Goal: Task Accomplishment & Management: Use online tool/utility

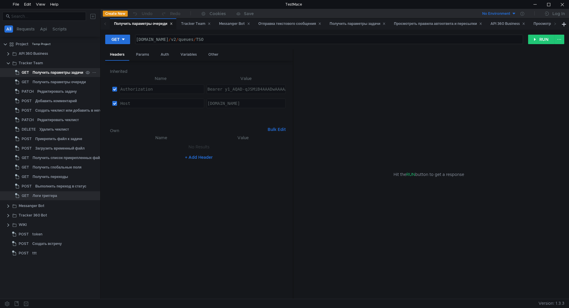
click at [52, 73] on div "Получить параметры задачи" at bounding box center [58, 72] width 51 height 9
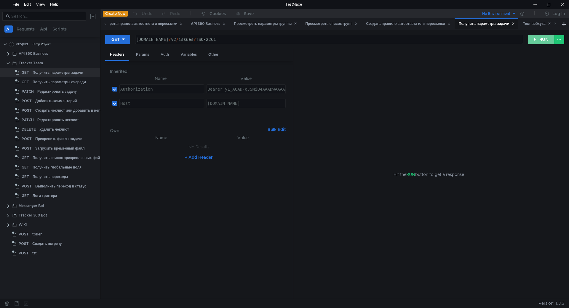
click at [537, 41] on button "RUN" at bounding box center [541, 39] width 26 height 9
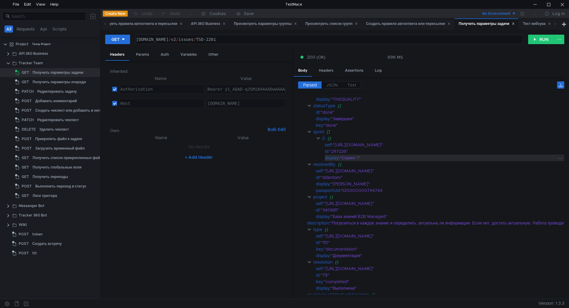
scroll to position [149, 0]
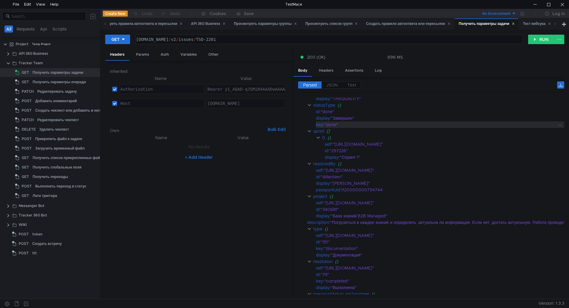
drag, startPoint x: 373, startPoint y: 168, endPoint x: 420, endPoint y: 122, distance: 66.1
click at [420, 122] on div ""done"" at bounding box center [476, 125] width 304 height 7
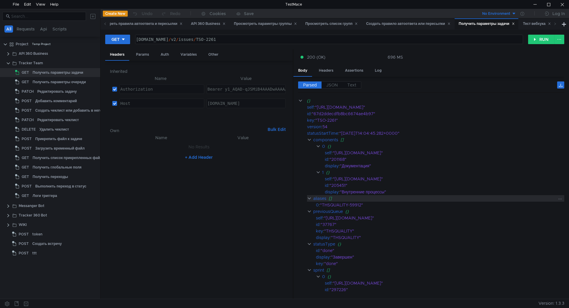
scroll to position [50, 0]
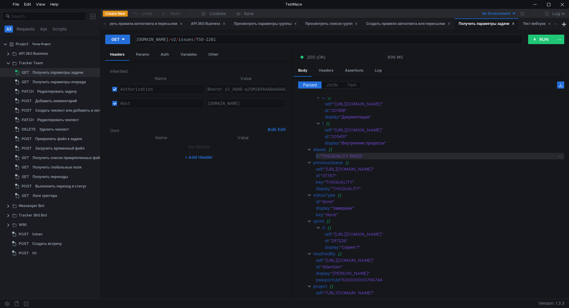
click at [382, 155] on div ""THSQUALITY-59912"" at bounding box center [474, 156] width 308 height 7
click at [380, 157] on div ""THSQUALITY-59912"" at bounding box center [474, 156] width 308 height 7
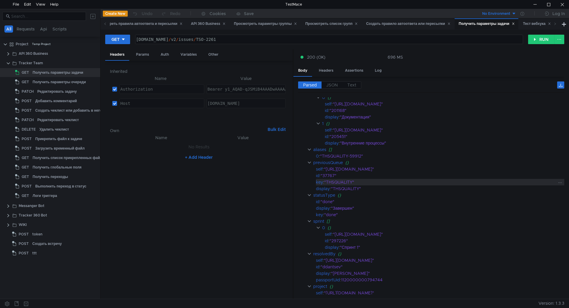
click at [384, 182] on div ""THSQUALITY"" at bounding box center [476, 182] width 304 height 7
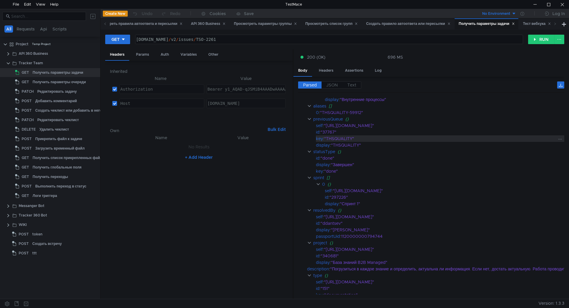
scroll to position [99, 0]
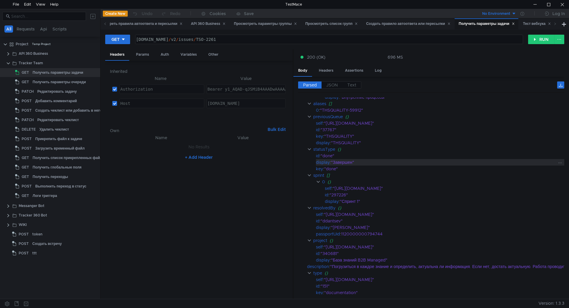
click at [379, 163] on div ""Завершен"" at bounding box center [479, 162] width 297 height 7
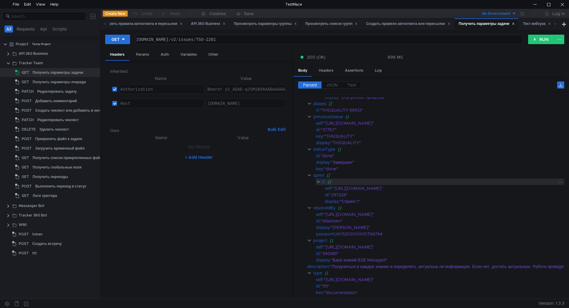
scroll to position [149, 0]
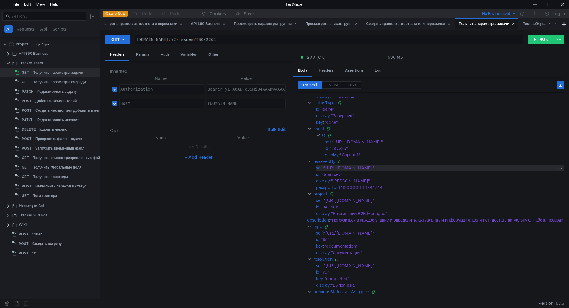
click at [364, 169] on div ""[URL][DOMAIN_NAME]"" at bounding box center [476, 168] width 304 height 7
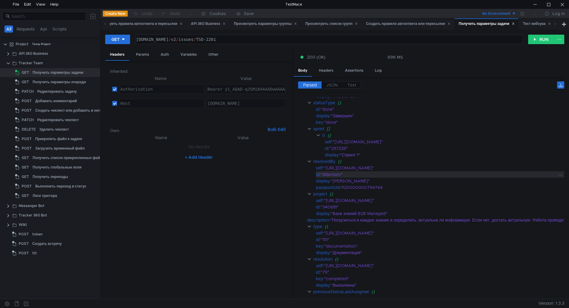
click at [366, 173] on div ""ddantsev"" at bounding box center [474, 174] width 307 height 7
click at [384, 173] on div ""ddantsev"" at bounding box center [474, 174] width 307 height 7
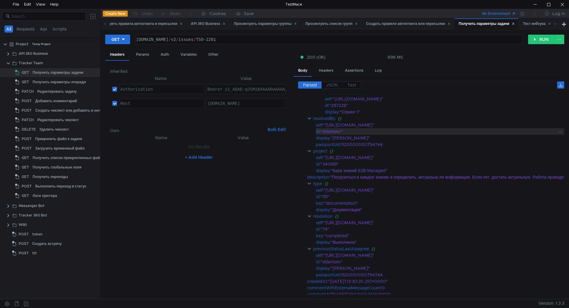
scroll to position [198, 0]
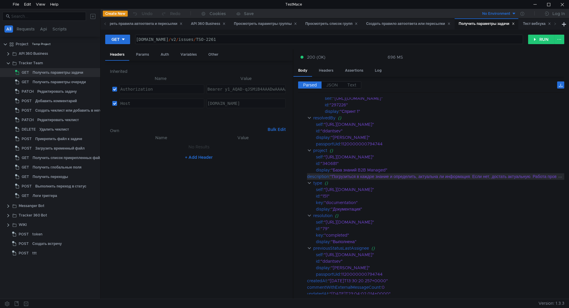
click at [370, 178] on div ""Погрузиться в каждое знание и определить, актуальна ли информация. Если нет, д…" at bounding box center [479, 176] width 298 height 7
click at [402, 176] on div ""Погрузиться в каждое знание и определить, актуальна ли информация. Если нет, д…" at bounding box center [479, 176] width 298 height 7
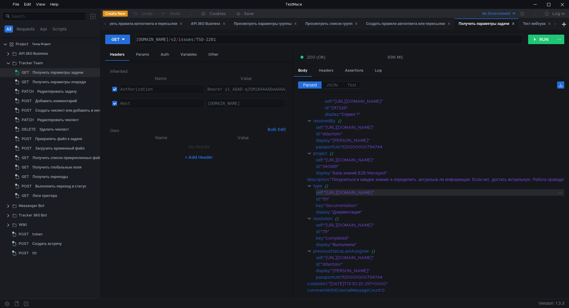
scroll to position [248, 0]
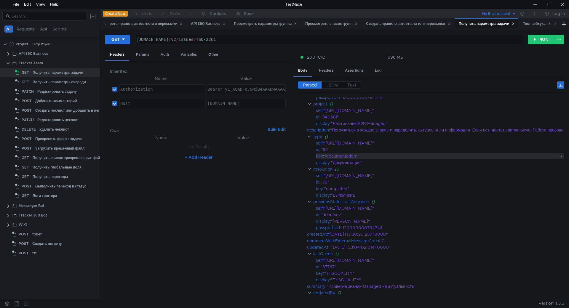
click at [367, 157] on div ""documentation"" at bounding box center [476, 156] width 304 height 7
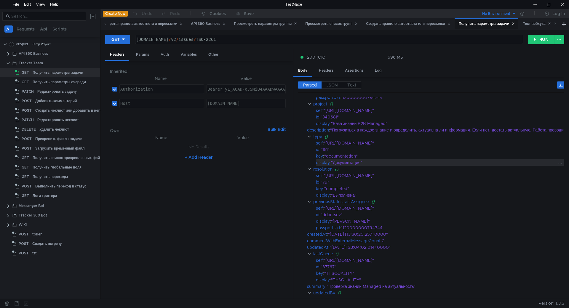
click at [367, 162] on div ""Документация"" at bounding box center [479, 163] width 297 height 7
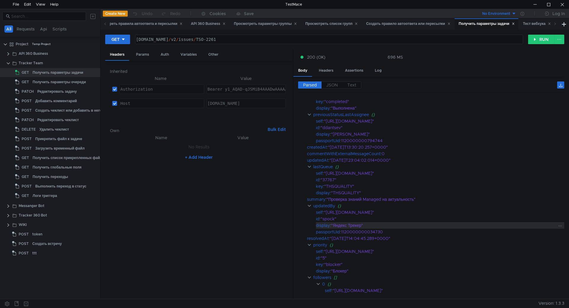
scroll to position [396, 0]
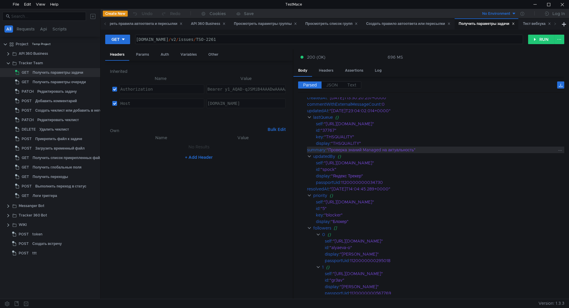
click at [356, 150] on div ""Проверка знаний Managed на актуальность"" at bounding box center [442, 150] width 230 height 7
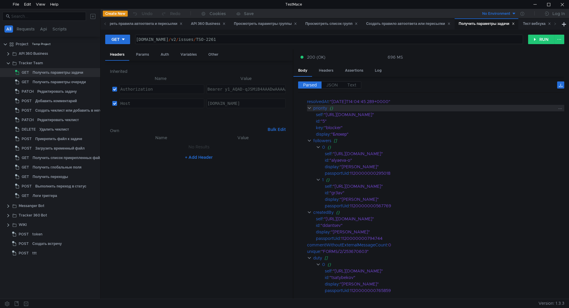
scroll to position [495, 0]
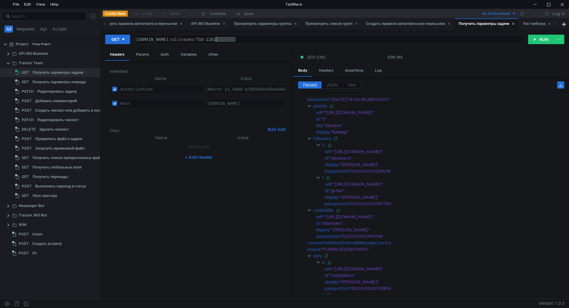
drag, startPoint x: 247, startPoint y: 40, endPoint x: 216, endPoint y: 43, distance: 30.7
click at [216, 42] on div "st-api.yandex-team.ru / v2 / issues / TSO-2261" at bounding box center [329, 44] width 388 height 14
paste textarea "755"
type textarea "[DOMAIN_NAME][URL]"
click at [535, 40] on button "RUN" at bounding box center [541, 39] width 26 height 9
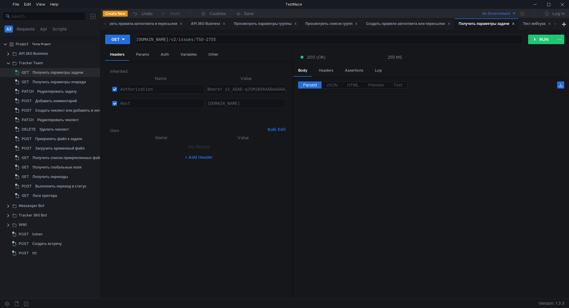
scroll to position [0, 0]
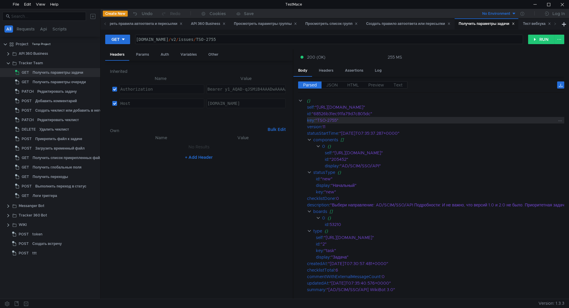
click at [386, 122] on div ""TSO-2755"" at bounding box center [446, 120] width 263 height 7
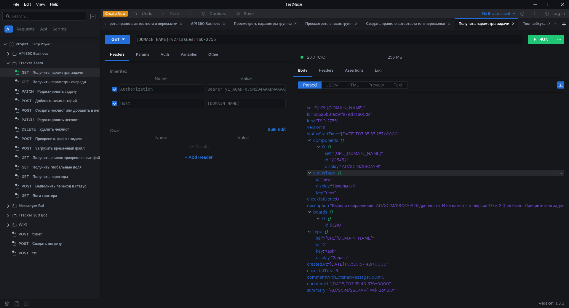
scroll to position [50, 0]
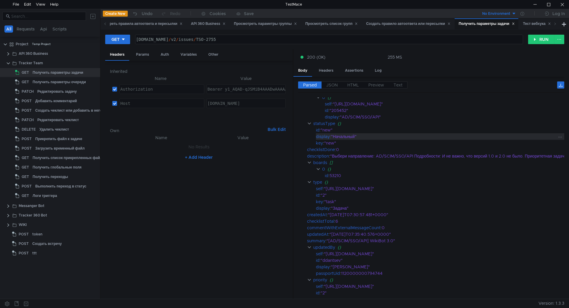
click at [373, 135] on div ""Начальный"" at bounding box center [455, 136] width 248 height 7
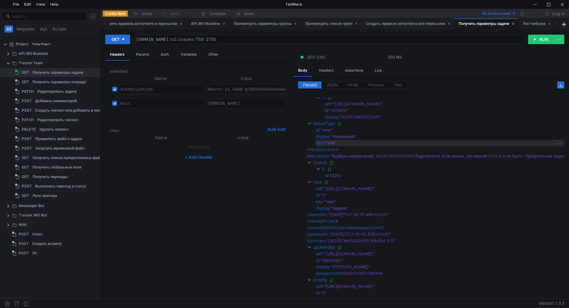
click at [361, 141] on div ""new"" at bounding box center [451, 143] width 254 height 7
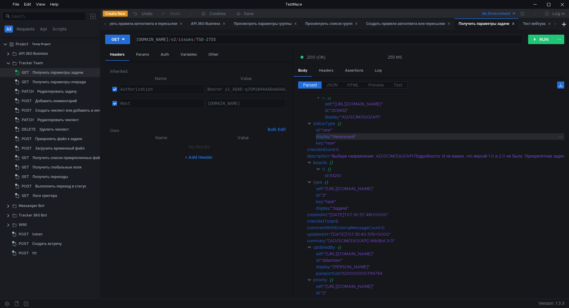
click at [365, 134] on div ""Начальный"" at bounding box center [455, 136] width 248 height 7
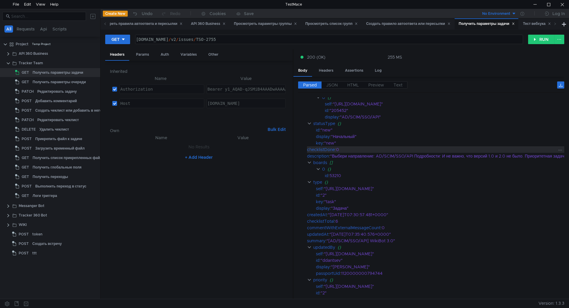
click at [359, 149] on div "0" at bounding box center [457, 149] width 243 height 7
click at [358, 142] on div ""new"" at bounding box center [451, 143] width 254 height 7
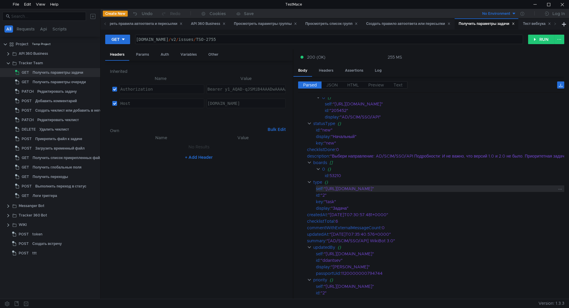
click at [365, 189] on div ""[URL][DOMAIN_NAME]"" at bounding box center [451, 189] width 254 height 7
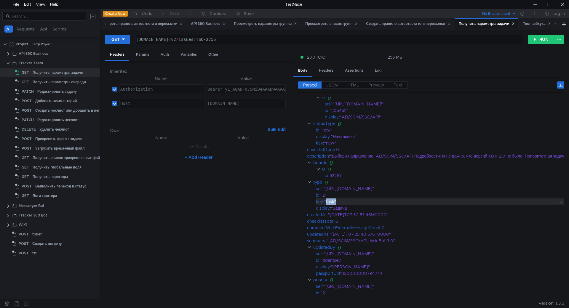
drag, startPoint x: 337, startPoint y: 202, endPoint x: 328, endPoint y: 201, distance: 8.7
click at [328, 201] on div ""task"" at bounding box center [451, 202] width 254 height 7
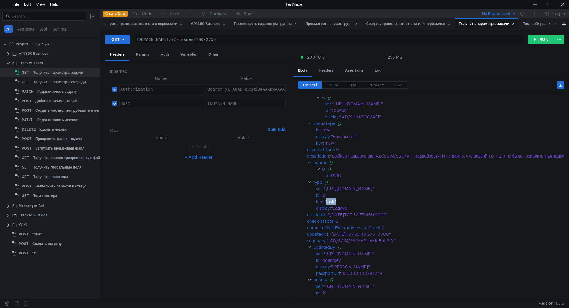
copy div "task""
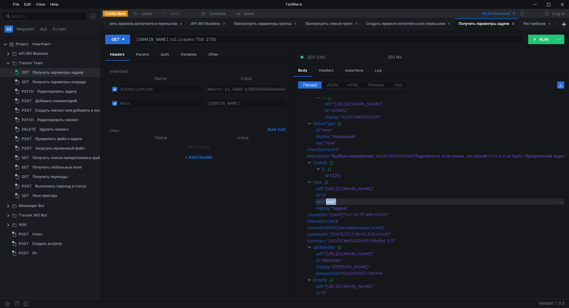
click at [371, 204] on div ""task"" at bounding box center [451, 202] width 254 height 7
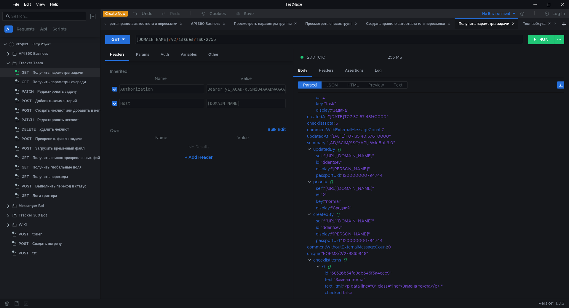
scroll to position [198, 0]
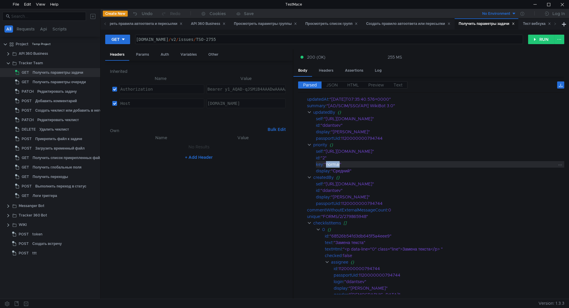
drag, startPoint x: 341, startPoint y: 164, endPoint x: 328, endPoint y: 165, distance: 12.8
click at [328, 165] on div ""normal"" at bounding box center [440, 164] width 232 height 7
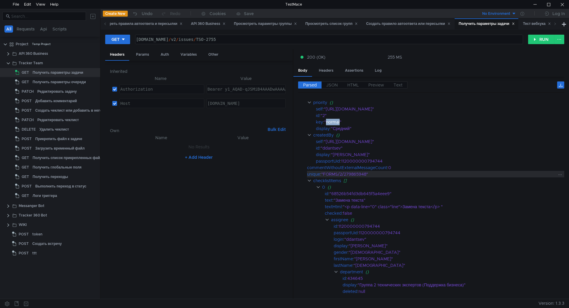
scroll to position [297, 0]
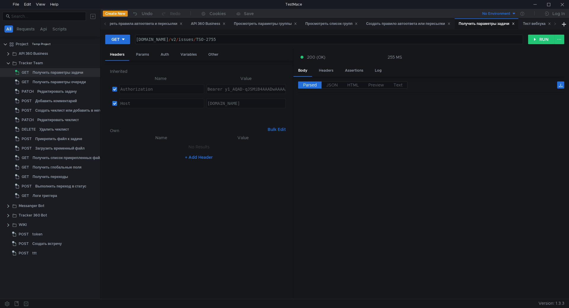
scroll to position [297, 0]
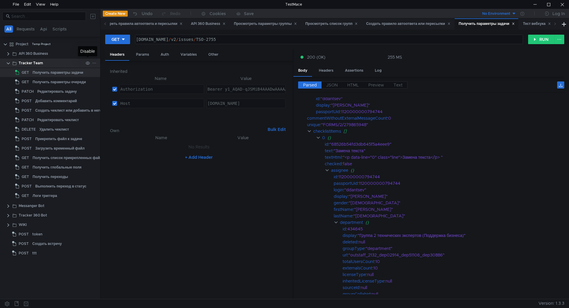
click at [94, 63] on icon at bounding box center [94, 63] width 3 height 1
click at [160, 81] on app-tour-anchor "Request" at bounding box center [156, 77] width 16 height 7
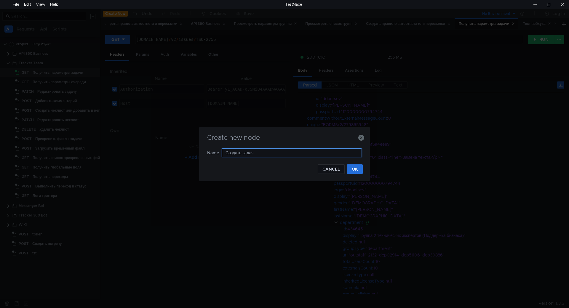
type input "Создать задачу"
click at [356, 170] on button "OK" at bounding box center [355, 169] width 16 height 9
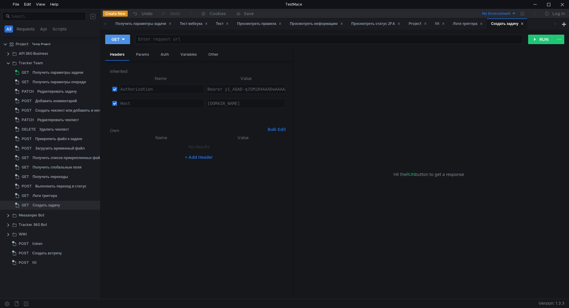
click at [130, 41] on button "GET" at bounding box center [117, 39] width 25 height 9
click at [122, 59] on li "POST" at bounding box center [118, 61] width 26 height 9
click at [162, 52] on div "Body" at bounding box center [165, 54] width 19 height 11
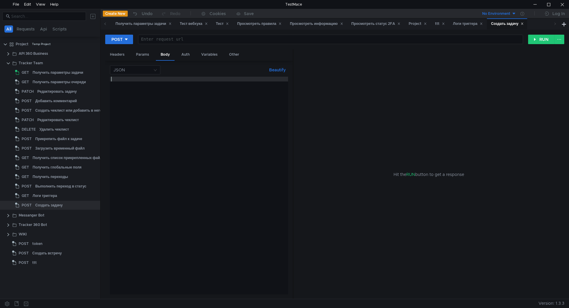
click at [162, 117] on div at bounding box center [199, 190] width 178 height 227
paste textarea "}"
type textarea "}"
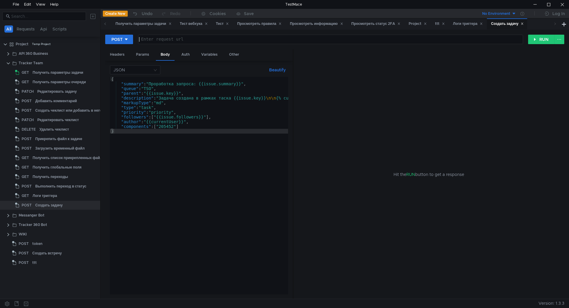
click at [182, 42] on div at bounding box center [330, 44] width 385 height 14
paste textarea "[URL][DOMAIN_NAME]"
type textarea "[URL][DOMAIN_NAME]"
click at [293, 110] on div "JSON Beautify } { "summary" : "Проработка запроса: {{issue.summary}}" , "queue"…" at bounding box center [199, 180] width 188 height 239
drag, startPoint x: 293, startPoint y: 110, endPoint x: 371, endPoint y: 102, distance: 77.8
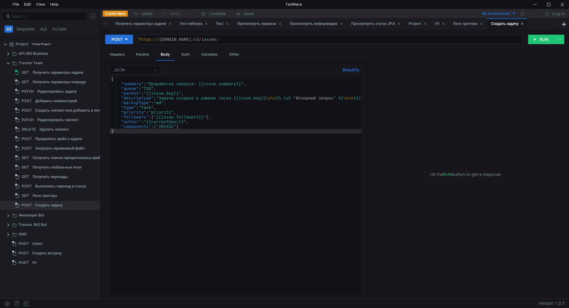
click at [367, 102] on div at bounding box center [366, 174] width 1 height 251
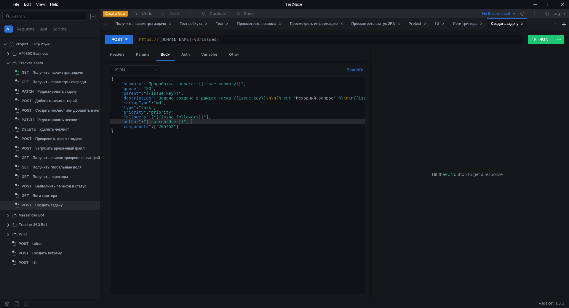
click at [212, 120] on div "{ "summary" : "Проработка запроса: {{issue.summary}}" , "queue" : "TSO" , "pare…" at bounding box center [282, 189] width 344 height 225
drag, startPoint x: 199, startPoint y: 120, endPoint x: 111, endPoint y: 117, distance: 88.1
click at [111, 117] on div "{ "summary" : "Проработка запроса: {{issue.summary}}" , "queue" : "TSO" , "pare…" at bounding box center [282, 189] width 344 height 225
type textarea ""followers": ["{{issue.followers}}"], "author": "{{currentUser}}","
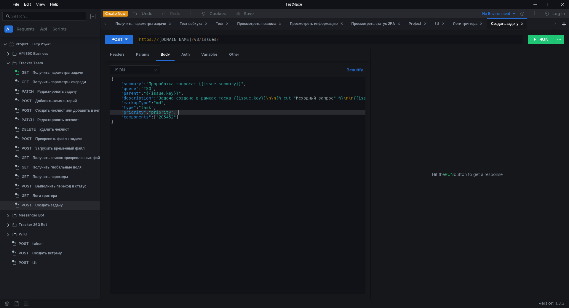
click at [192, 103] on div "{ "summary" : "Проработка запроса: {{issue.summary}}" , "queue" : "TSO" , "pare…" at bounding box center [282, 189] width 344 height 225
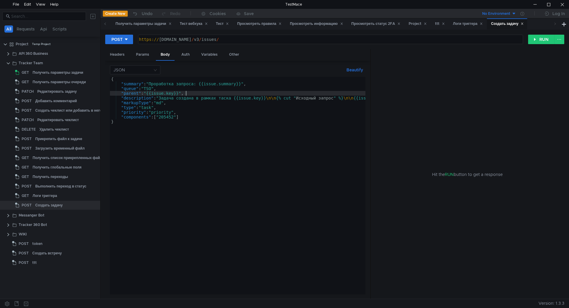
click at [203, 96] on div "{ "summary" : "Проработка запроса: {{issue.summary}}" , "queue" : "TSO" , "pare…" at bounding box center [282, 189] width 344 height 225
type textarea ""parent": "{{issue.key}}","
drag, startPoint x: 190, startPoint y: 93, endPoint x: 109, endPoint y: 93, distance: 80.9
click at [109, 93] on div "JSON Beautify "parent": "{{issue.key}}", { "summary" : "Проработка запроса: {{i…" at bounding box center [237, 180] width 265 height 239
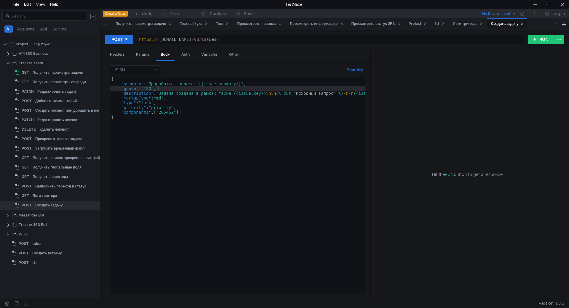
click at [247, 85] on div "{ "summary" : "Проработка запроса: {{issue.summary}}" , "queue" : "TSO" , "desc…" at bounding box center [282, 189] width 344 height 225
click at [280, 84] on div "{ "summary" : "Проработка запроса: {{issue.summary}}" , "queue" : "TSO" , "desc…" at bounding box center [282, 189] width 344 height 225
click at [545, 41] on button "RUN" at bounding box center [541, 39] width 26 height 9
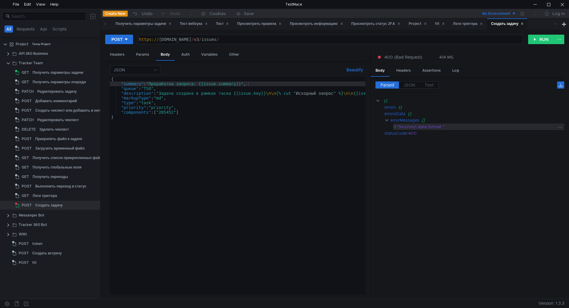
click at [423, 127] on div ""Incorrect data format."" at bounding box center [477, 127] width 159 height 7
click at [204, 110] on div "{ "summary" : "Проработка запроса: {{issue.summary}}" , "queue" : "TSO" , "desc…" at bounding box center [282, 189] width 344 height 225
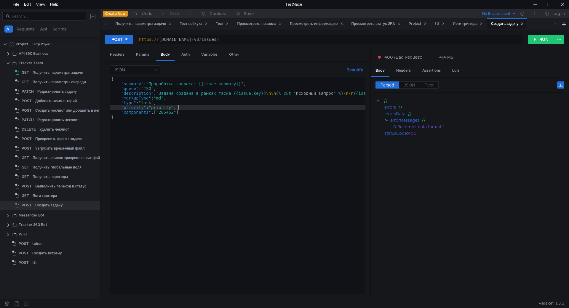
click at [203, 110] on div "{ "summary" : "Проработка запроса: {{issue.summary}}" , "queue" : "TSO" , "desc…" at bounding box center [282, 189] width 344 height 225
click at [291, 103] on div "{ "summary" : "Проработка запроса: {{issue.summary}}" , "queue" : "TSO" , "desc…" at bounding box center [282, 189] width 344 height 225
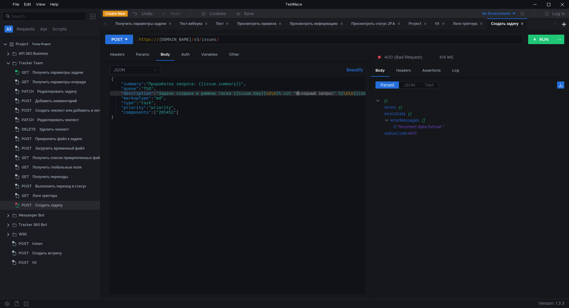
click at [298, 93] on div "{ "summary" : "Проработка запроса: {{issue.summary}}" , "queue" : "TSO" , "desc…" at bounding box center [282, 189] width 344 height 225
click at [161, 93] on div "{ "summary" : "Проработка запроса: {{issue.summary}}" , "queue" : "TSO" , "desc…" at bounding box center [282, 189] width 344 height 225
click at [361, 92] on div "{ "summary" : "Проработка запроса: {{issue.summary}}" , "queue" : "TSO" , "desc…" at bounding box center [194, 189] width 344 height 225
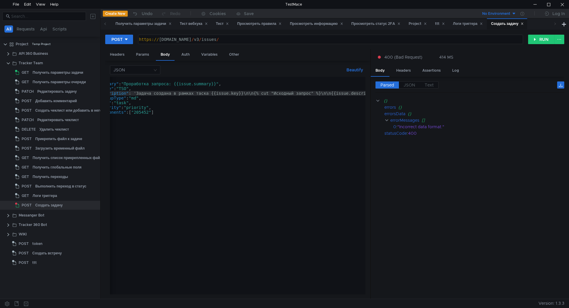
scroll to position [0, 0]
click at [212, 121] on div "{ "summary" : "Проработка запроса: {{issue.summary}}" , "queue" : "TSO" , "desc…" at bounding box center [282, 189] width 344 height 225
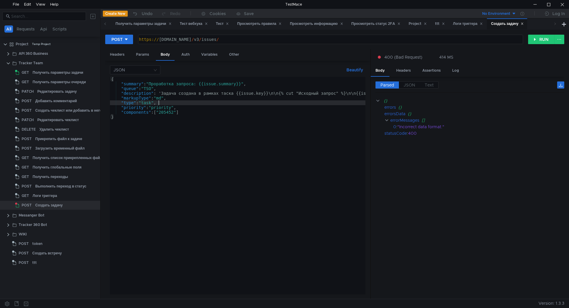
click at [187, 101] on div "{ "summary" : "Проработка запроса: {{issue.summary}}" , "queue" : "TSO" , "desc…" at bounding box center [282, 189] width 344 height 225
click at [535, 39] on button "RUN" at bounding box center [541, 39] width 26 height 9
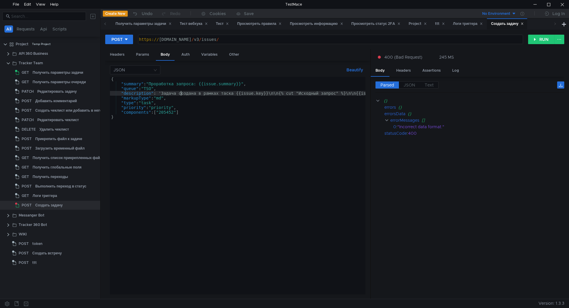
click at [181, 94] on div "{ "summary" : "Проработка запроса: {{issue.summary}}" , "queue" : "TSO" , "desc…" at bounding box center [282, 189] width 344 height 225
click at [160, 92] on div "{ "summary" : "Проработка запроса: {{issue.summary}}" , "queue" : "TSO" , "desc…" at bounding box center [282, 189] width 344 height 225
click at [299, 92] on div "{ "summary" : "Проработка запроса: {{issue.summary}}" , "queue" : "TSO" , "desc…" at bounding box center [282, 189] width 344 height 225
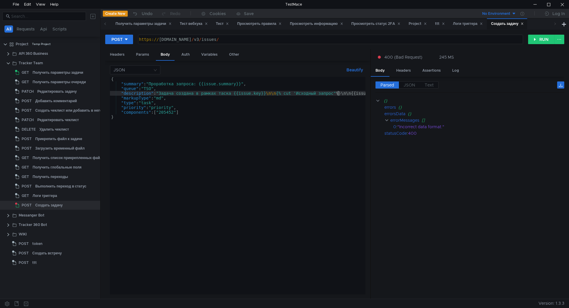
click at [338, 93] on div "{ "summary" : "Проработка запроса: {{issue.summary}}" , "queue" : "TSO" , "desc…" at bounding box center [282, 189] width 344 height 225
click at [361, 93] on div "{ "summary" : "Проработка запроса: {{issue.summary}}" , "queue" : "TSO" , "desc…" at bounding box center [194, 189] width 344 height 225
click at [362, 93] on div "{ "summary" : "Проработка запроса: {{issue.summary}}" , "queue" : "TSO" , "desc…" at bounding box center [194, 189] width 344 height 225
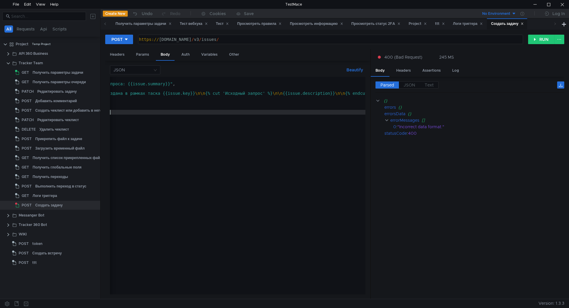
click at [334, 113] on div "{ "summary" : "Проработка запроса: {{issue.summary}}" , "queue" : "TSO" , "desc…" at bounding box center [211, 189] width 344 height 225
click at [546, 39] on button "RUN" at bounding box center [541, 39] width 26 height 9
click at [414, 158] on cdk-virtual-scroll-viewport "{} errors {} components : "Компоненты [205452] не существуют или нет прав для с…" at bounding box center [470, 196] width 189 height 197
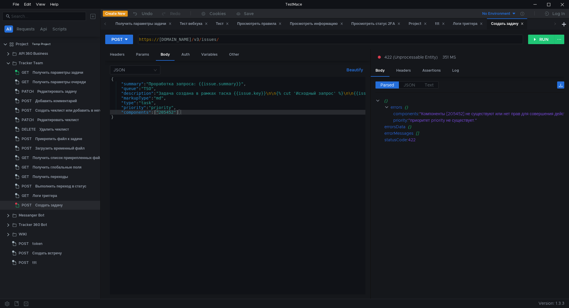
scroll to position [0, 0]
click at [163, 109] on div "{ "summary" : "Проработка запроса: {{issue.summary}}" , "queue" : "TSO" , "desc…" at bounding box center [282, 189] width 344 height 225
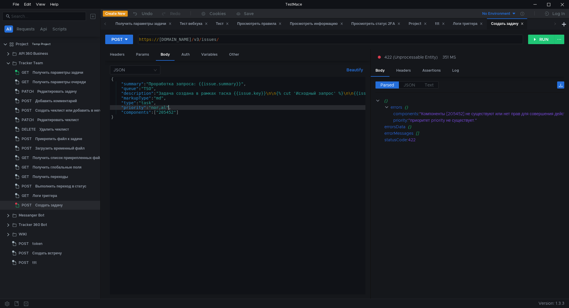
click at [181, 110] on div "{ "summary" : "Проработка запроса: {{issue.summary}}" , "queue" : "TSO" , "desc…" at bounding box center [282, 189] width 344 height 225
click at [182, 112] on div "{ "summary" : "Проработка запроса: {{issue.summary}}" , "queue" : "TSO" , "desc…" at bounding box center [282, 189] width 344 height 225
click at [160, 111] on div "{ "summary" : "Проработка запроса: {{issue.summary}}" , "queue" : "TSO" , "desc…" at bounding box center [282, 189] width 344 height 225
click at [159, 111] on div "{ "summary" : "Проработка запроса: {{issue.summary}}" , "queue" : "TSO" , "desc…" at bounding box center [282, 189] width 344 height 225
click at [164, 108] on div "{ "summary" : "Проработка запроса: {{issue.summary}}" , "queue" : "TSO" , "desc…" at bounding box center [282, 189] width 344 height 225
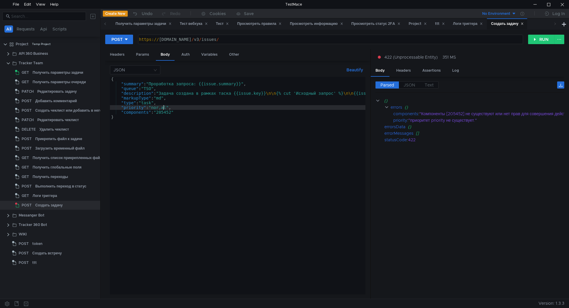
scroll to position [0, 4]
click at [209, 106] on div "{ "summary" : "Проработка запроса: {{issue.summary}}" , "queue" : "TSO" , "desc…" at bounding box center [282, 189] width 344 height 225
click at [540, 45] on div "POST https://st-api.yandex-team.ru/v3/issues/ https:// st-api.yandex-team.ru / …" at bounding box center [334, 41] width 459 height 15
click at [542, 41] on button "RUN" at bounding box center [541, 39] width 26 height 9
click at [475, 114] on div ""Компоненты [205452] не существуют или нет прав для совершения действия"" at bounding box center [498, 114] width 157 height 7
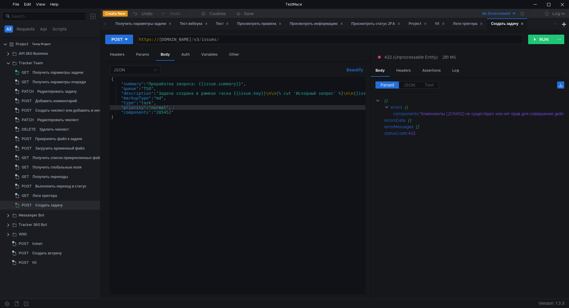
click at [219, 116] on div "{ "summary" : "Проработка запроса: {{issue.summary}}" , "queue" : "TSO" , "desc…" at bounding box center [282, 189] width 344 height 225
click at [215, 112] on div "{ "summary" : "Проработка запроса: {{issue.summary}}" , "queue" : "TSO" , "desc…" at bounding box center [282, 189] width 344 height 225
click at [538, 39] on button "RUN" at bounding box center [541, 39] width 26 height 9
click at [178, 118] on div "{ "summary" : "Проработка запроса: {{issue.summary}}" , "queue" : "TSO" , "desc…" at bounding box center [282, 189] width 344 height 225
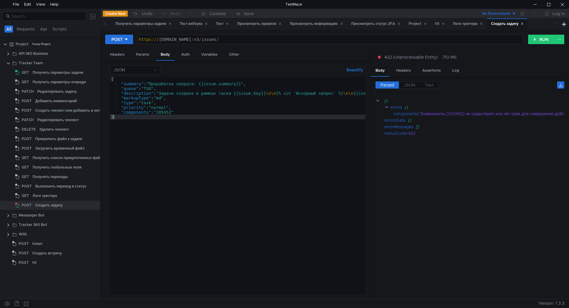
click at [185, 109] on div "{ "summary" : "Проработка запроса: {{issue.summary}}" , "queue" : "TSO" , "desc…" at bounding box center [282, 189] width 344 height 225
click at [185, 111] on div "{ "summary" : "Проработка запроса: {{issue.summary}}" , "queue" : "TSO" , "desc…" at bounding box center [282, 189] width 344 height 225
click at [186, 112] on div "{ "summary" : "Проработка запроса: {{issue.summary}}" , "queue" : "TSO" , "desc…" at bounding box center [282, 189] width 344 height 225
click at [186, 109] on div "{ "summary" : "Проработка запроса: {{issue.summary}}" , "queue" : "TSO" , "desc…" at bounding box center [282, 189] width 344 height 225
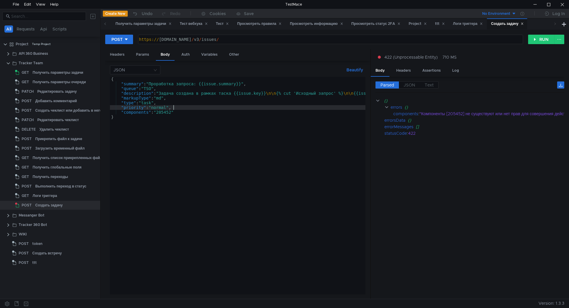
click at [187, 110] on div "{ "summary" : "Проработка запроса: {{issue.summary}}" , "queue" : "TSO" , "desc…" at bounding box center [282, 189] width 344 height 225
click at [188, 110] on div "{ "summary" : "Проработка запроса: {{issue.summary}}" , "queue" : "TSO" , "desc…" at bounding box center [282, 189] width 344 height 225
click at [533, 37] on button "RUN" at bounding box center [541, 39] width 26 height 9
click at [156, 111] on div "{ "summary" : "Проработка запроса: {{issue.summary}}" , "queue" : "TSO" , "desc…" at bounding box center [282, 189] width 344 height 225
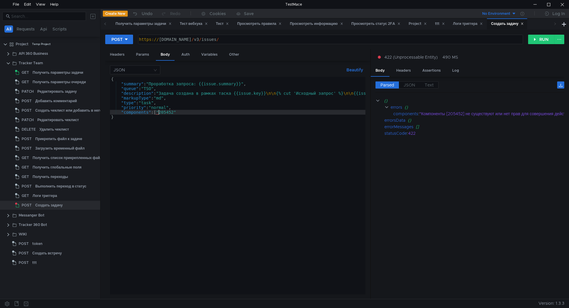
click at [182, 112] on div "{ "summary" : "Проработка запроса: {{issue.summary}}" , "queue" : "TSO" , "desc…" at bounding box center [282, 189] width 344 height 225
click at [539, 36] on button "RUN" at bounding box center [541, 39] width 26 height 9
click at [207, 108] on div "{ "summary" : "Проработка запроса: {{issue.summary}}" , "queue" : "TSO" , "desc…" at bounding box center [282, 189] width 344 height 225
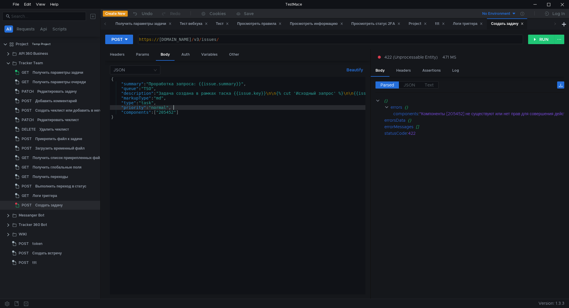
click at [205, 114] on div "{ "summary" : "Проработка запроса: {{issue.summary}}" , "queue" : "TSO" , "desc…" at bounding box center [282, 189] width 344 height 225
click at [158, 111] on div "{ "summary" : "Проработка запроса: {{issue.summary}}" , "queue" : "TSO" , "desc…" at bounding box center [282, 189] width 344 height 225
type textarea ""components": "205452""
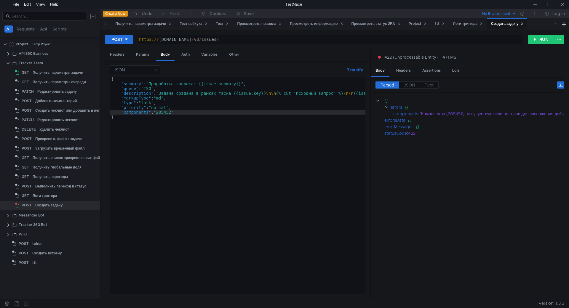
scroll to position [0, 4]
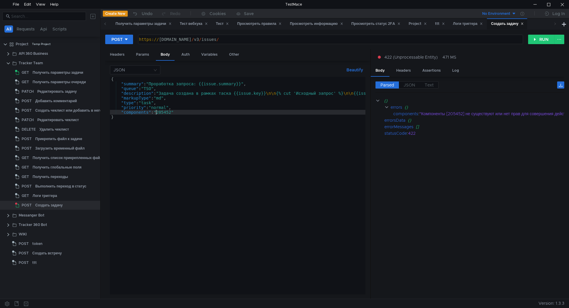
click at [168, 111] on div "{ "summary" : "Проработка запроса: {{issue.summary}}" , "queue" : "TSO" , "desc…" at bounding box center [282, 189] width 344 height 225
click at [185, 113] on div "{ "summary" : "Проработка запроса: {{issue.summary}}" , "queue" : "TSO" , "desc…" at bounding box center [282, 189] width 344 height 225
click at [535, 41] on button "RUN" at bounding box center [541, 39] width 26 height 9
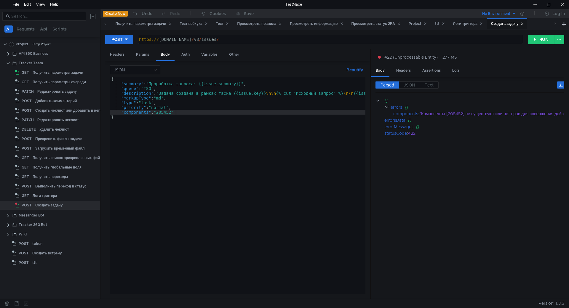
click at [194, 121] on div "{ "summary" : "Проработка запроса: {{issue.summary}}" , "queue" : "TSO" , "desc…" at bounding box center [282, 189] width 344 height 225
click at [193, 114] on div "{ "summary" : "Проработка запроса: {{issue.summary}}" , "queue" : "TSO" , "desc…" at bounding box center [282, 189] width 344 height 225
click at [539, 39] on button "RUN" at bounding box center [541, 39] width 26 height 9
click at [202, 111] on div "{ "summary" : "Проработка запроса: {{issue.summary}}" , "queue" : "TSO" , "desc…" at bounding box center [282, 189] width 344 height 225
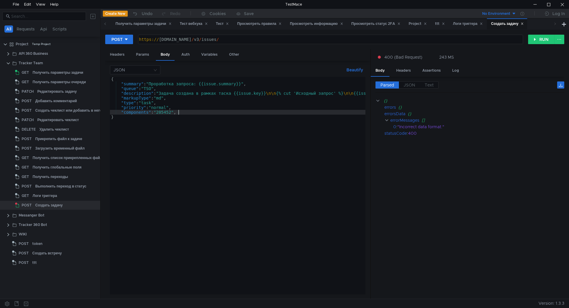
click at [156, 111] on div "{ "summary" : "Проработка запроса: {{issue.summary}}" , "queue" : "TSO" , "desc…" at bounding box center [282, 189] width 344 height 225
click at [178, 111] on div "{ "summary" : "Проработка запроса: {{issue.summary}}" , "queue" : "TSO" , "desc…" at bounding box center [282, 189] width 344 height 225
type textarea ""components": ["205452"],"
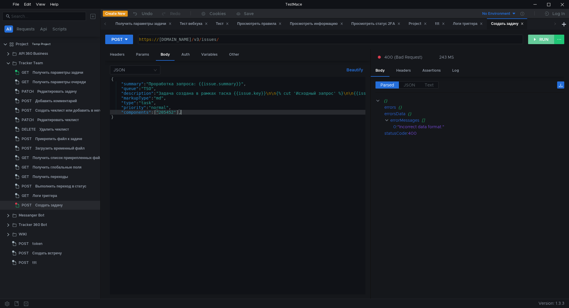
click at [547, 38] on button "RUN" at bounding box center [541, 39] width 26 height 9
click at [440, 125] on div ""Incorrect data format."" at bounding box center [477, 127] width 159 height 7
click at [414, 85] on span "JSON" at bounding box center [410, 84] width 12 height 5
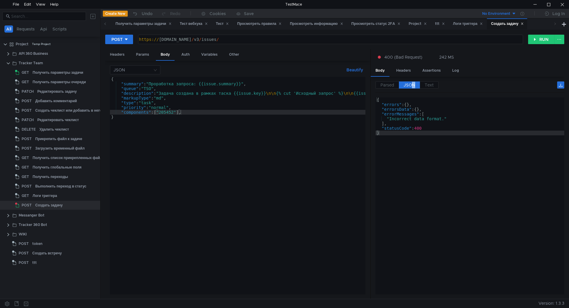
type textarea ""errorMessages": ["
click at [404, 114] on div "{ "errors" : { } , "errorsData" : { } , "errorMessages" : [ "Incorrect data for…" at bounding box center [470, 201] width 189 height 207
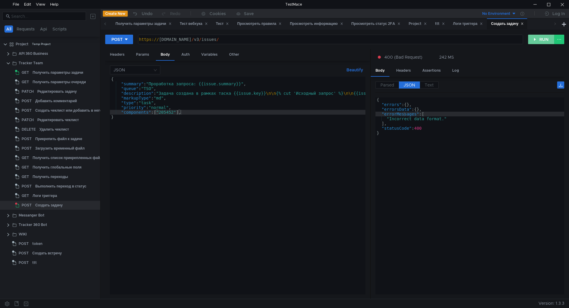
click at [543, 40] on button "RUN" at bounding box center [541, 39] width 26 height 9
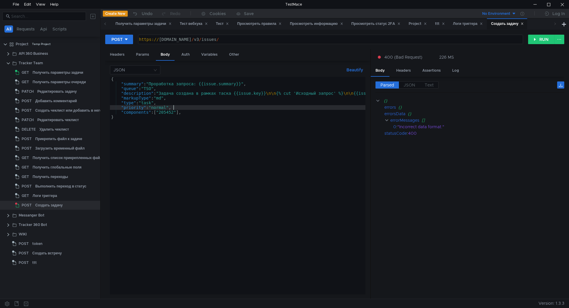
click at [181, 110] on div "{ "summary" : "Проработка запроса: {{issue.summary}}" , "queue" : "TSO" , "desc…" at bounding box center [282, 189] width 344 height 225
click at [181, 111] on div "{ "summary" : "Проработка запроса: {{issue.summary}}" , "queue" : "TSO" , "desc…" at bounding box center [282, 189] width 344 height 225
click at [158, 113] on div "{ "summary" : "Проработка запроса: {{issue.summary}}" , "queue" : "TSO" , "desc…" at bounding box center [282, 189] width 344 height 225
click at [183, 113] on div "{ "summary" : "Проработка запроса: {{issue.summary}}" , "queue" : "TSO" , "desc…" at bounding box center [282, 189] width 344 height 225
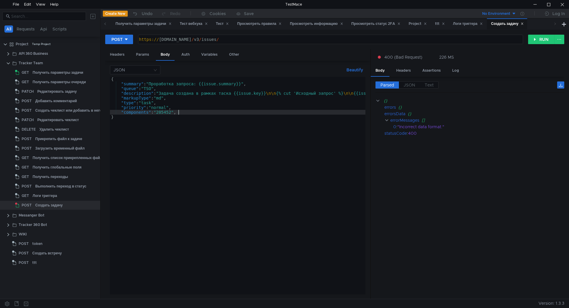
click at [194, 112] on div "{ "summary" : "Проработка запроса: {{issue.summary}}" , "queue" : "TSO" , "desc…" at bounding box center [282, 189] width 344 height 225
click at [197, 114] on div "{ "summary" : "Проработка запроса: {{issue.summary}}" , "queue" : "TSO" , "desc…" at bounding box center [282, 189] width 344 height 225
click at [188, 113] on div "{ "summary" : "Проработка запроса: {{issue.summary}}" , "queue" : "TSO" , "desc…" at bounding box center [282, 189] width 344 height 225
click at [189, 114] on div "{ "summary" : "Проработка запроса: {{issue.summary}}" , "queue" : "TSO" , "desc…" at bounding box center [282, 189] width 344 height 225
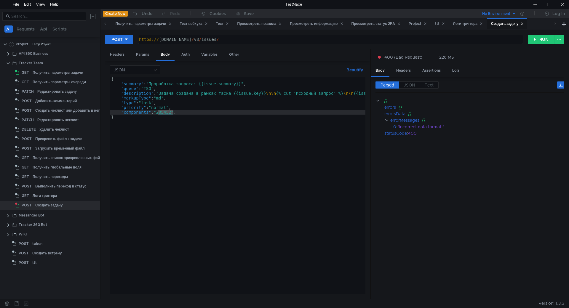
drag, startPoint x: 173, startPoint y: 114, endPoint x: 159, endPoint y: 113, distance: 13.7
click at [159, 113] on div "{ "summary" : "Проработка запроса: {{issue.summary}}" , "queue" : "TSO" , "desc…" at bounding box center [282, 189] width 344 height 225
click at [212, 106] on div "{ "summary" : "Проработка запроса: {{issue.summary}}" , "queue" : "TSO" , "desc…" at bounding box center [282, 189] width 344 height 225
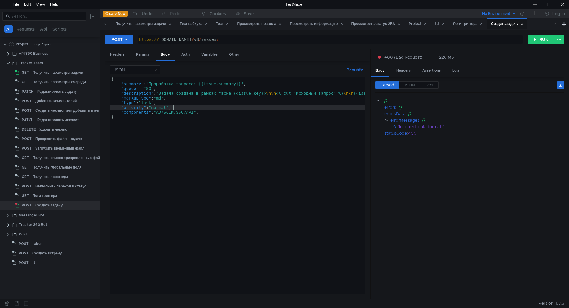
click at [214, 109] on div "{ "summary" : "Проработка запроса: {{issue.summary}}" , "queue" : "TSO" , "desc…" at bounding box center [282, 189] width 344 height 225
click at [538, 38] on button "RUN" at bounding box center [541, 39] width 26 height 9
click at [208, 117] on div "{ "summary" : "Проработка запроса: {{issue.summary}}" , "queue" : "TSO" , "desc…" at bounding box center [282, 189] width 344 height 225
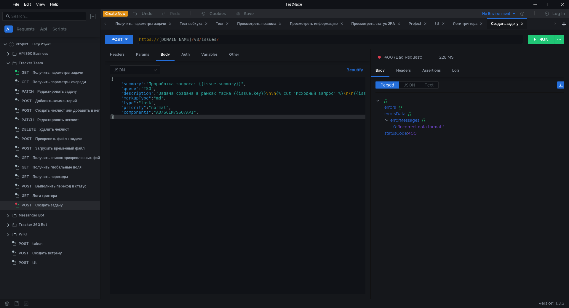
click at [205, 111] on div "{ "summary" : "Проработка запроса: {{issue.summary}}" , "queue" : "TSO" , "desc…" at bounding box center [282, 189] width 344 height 225
click at [201, 113] on div "{ "summary" : "Проработка запроса: {{issue.summary}}" , "queue" : "TSO" , "desc…" at bounding box center [282, 189] width 344 height 225
click at [197, 114] on div "{ "summary" : "Проработка запроса: {{issue.summary}}" , "queue" : "TSO" , "desc…" at bounding box center [282, 189] width 344 height 225
click at [199, 112] on div "{ "summary" : "Проработка запроса: {{issue.summary}}" , "queue" : "TSO" , "desc…" at bounding box center [282, 189] width 344 height 225
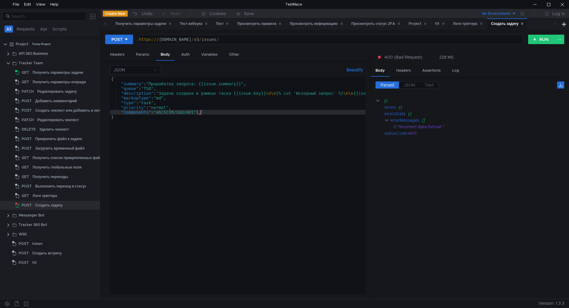
click at [156, 111] on div "{ "summary" : "Проработка запроса: {{issue.summary}}" , "queue" : "TSO" , "desc…" at bounding box center [282, 189] width 344 height 225
click at [530, 37] on button "RUN" at bounding box center [541, 39] width 26 height 9
click at [203, 111] on div "{ "summary" : "Проработка запроса: {{issue.summary}}" , "queue" : "TSO" , "desc…" at bounding box center [282, 189] width 344 height 225
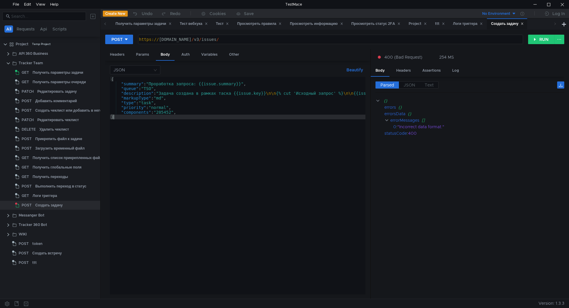
click at [219, 109] on div "{ "summary" : "Проработка запроса: {{issue.summary}}" , "queue" : "TSO" , "desc…" at bounding box center [282, 189] width 344 height 225
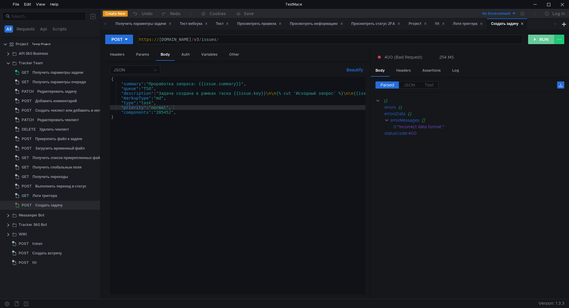
click at [536, 35] on div "POST https://st-api.yandex-team.ru/v3/issues/ https:// st-api.yandex-team.ru / …" at bounding box center [335, 165] width 469 height 270
click at [533, 39] on button "RUN" at bounding box center [541, 39] width 26 height 9
click at [291, 102] on div "{ "summary" : "Проработка запроса: {{issue.summary}}" , "queue" : "TSO" , "desc…" at bounding box center [282, 189] width 344 height 225
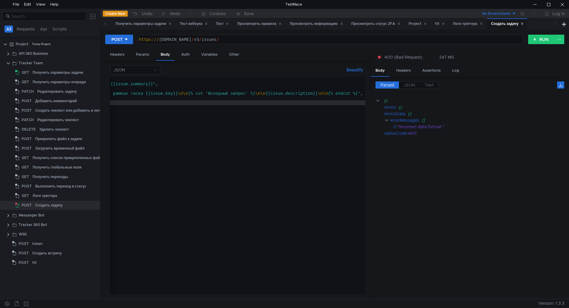
scroll to position [0, 88]
click at [191, 92] on div "{ "summary" : "Проработка запроса: {{issue.summary}}" , "queue" : "TSO" , "desc…" at bounding box center [194, 189] width 344 height 225
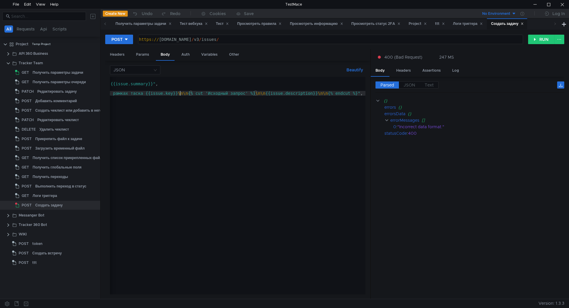
click at [181, 94] on div "{ "summary" : "Проработка запроса: {{issue.summary}}" , "queue" : "TSO" , "desc…" at bounding box center [194, 189] width 344 height 225
click at [185, 94] on div "{ "summary" : "Проработка запроса: {{issue.summary}}" , "queue" : "TSO" , "desc…" at bounding box center [194, 189] width 344 height 225
click at [190, 94] on div "{ "summary" : "Проработка запроса: {{issue.summary}}" , "queue" : "TSO" , "desc…" at bounding box center [194, 189] width 344 height 225
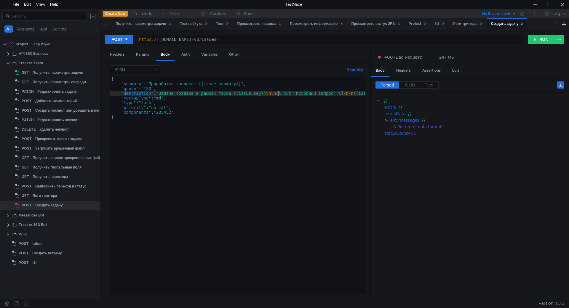
click at [253, 109] on div "{ "summary" : "Проработка запроса: {{issue.summary}}" , "queue" : "TSO" , "desc…" at bounding box center [282, 189] width 344 height 225
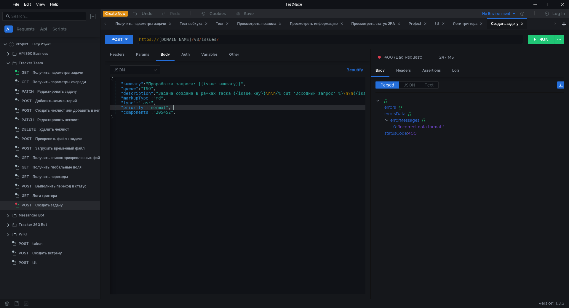
scroll to position [0, 0]
click at [188, 104] on div "{ "summary" : "Проработка запроса: {{issue.summary}}" , "queue" : "TSO" , "desc…" at bounding box center [282, 189] width 344 height 225
click at [192, 106] on div "{ "summary" : "Проработка запроса: {{issue.summary}}" , "queue" : "TSO" , "desc…" at bounding box center [282, 189] width 344 height 225
click at [535, 41] on button "RUN" at bounding box center [541, 39] width 26 height 9
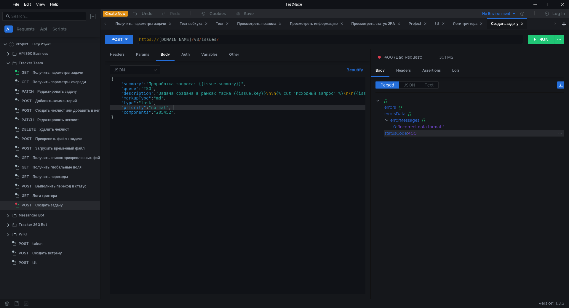
click at [439, 133] on div "400" at bounding box center [482, 133] width 149 height 7
click at [189, 103] on div "{ "summary" : "Проработка запроса: {{issue.summary}}" , "queue" : "TSO" , "desc…" at bounding box center [282, 189] width 344 height 225
click at [193, 108] on div "{ "summary" : "Проработка запроса: {{issue.summary}}" , "queue" : "TSO" , "desc…" at bounding box center [282, 189] width 344 height 225
click at [193, 112] on div "{ "summary" : "Проработка запроса: {{issue.summary}}" , "queue" : "TSO" , "desc…" at bounding box center [282, 189] width 344 height 225
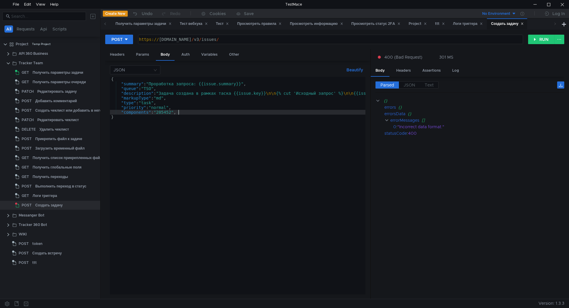
click at [193, 112] on div "{ "summary" : "Проработка запроса: {{issue.summary}}" , "queue" : "TSO" , "desc…" at bounding box center [282, 189] width 344 height 225
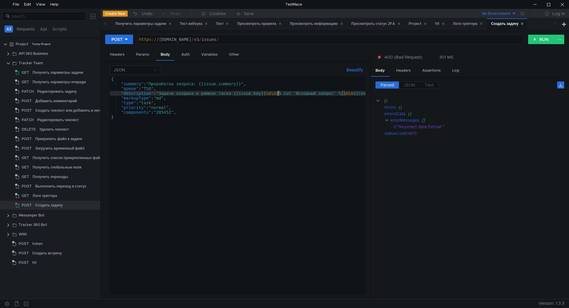
click at [279, 95] on div "{ "summary" : "Проработка запроса: {{issue.summary}}" , "queue" : "TSO" , "desc…" at bounding box center [282, 189] width 344 height 225
drag, startPoint x: 173, startPoint y: 100, endPoint x: 111, endPoint y: 98, distance: 62.3
click at [111, 98] on div "{ "summary" : "Проработка запроса: {{issue.summary}}" , "queue" : "TSO" , "desc…" at bounding box center [282, 189] width 344 height 225
type textarea ""markupType": "md","
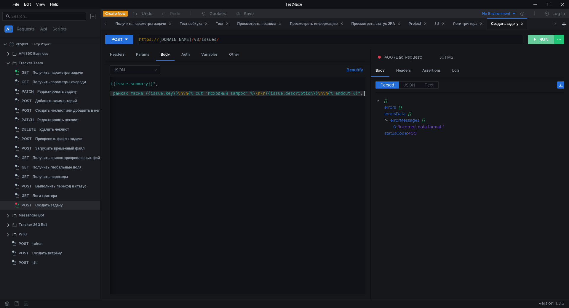
click at [534, 39] on button "RUN" at bounding box center [541, 39] width 26 height 9
click at [295, 119] on div "{ "summary" : "Проработка запроса: {{issue.summary}}" , "queue" : "TSO" , "desc…" at bounding box center [194, 189] width 344 height 225
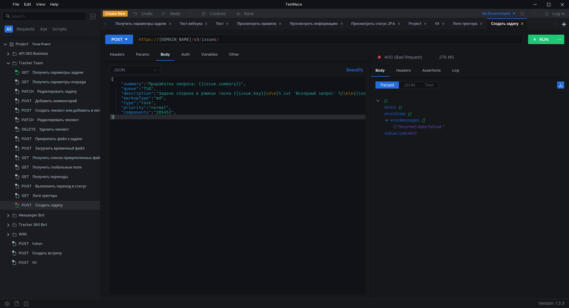
click at [188, 100] on div "{ "summary" : "Проработка запроса: {{issue.summary}}" , "queue" : "TSO" , "desc…" at bounding box center [282, 189] width 344 height 225
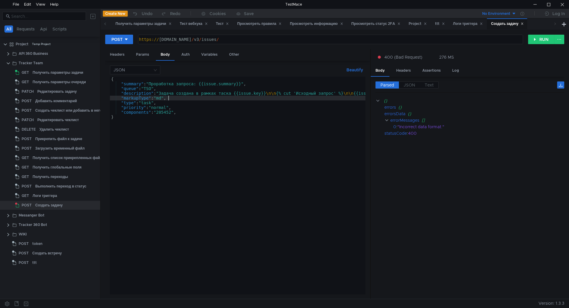
click at [184, 106] on div "{ "summary" : "Проработка запроса: {{issue.summary}}" , "queue" : "TSO" , "desc…" at bounding box center [282, 189] width 344 height 225
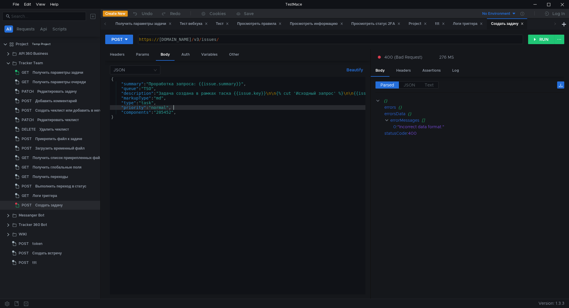
click at [190, 110] on div "{ "summary" : "Проработка запроса: {{issue.summary}}" , "queue" : "TSO" , "desc…" at bounding box center [282, 189] width 344 height 225
click at [176, 136] on div "{ "summary" : "Проработка запроса: {{issue.summary}}" , "queue" : "TSO" , "desc…" at bounding box center [282, 189] width 344 height 225
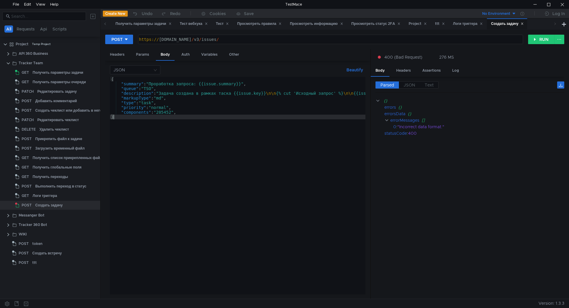
click at [177, 142] on div "{ "summary" : "Проработка запроса: {{issue.summary}}" , "queue" : "TSO" , "desc…" at bounding box center [282, 189] width 344 height 225
click at [186, 144] on div "{ "summary" : "Проработка запроса: {{issue.summary}}" , "queue" : "TSO" , "desc…" at bounding box center [282, 189] width 344 height 225
click at [189, 106] on div "{ "summary" : "Проработка запроса: {{issue.summary}}" , "queue" : "TSO" , "desc…" at bounding box center [282, 189] width 344 height 225
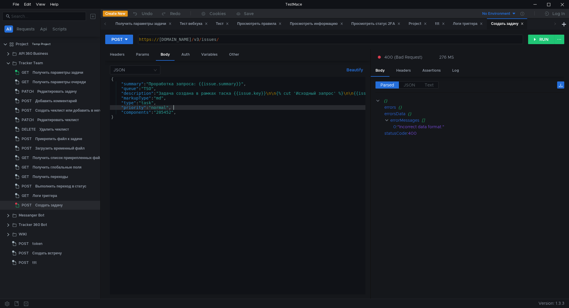
click at [192, 114] on div "{ "summary" : "Проработка запроса: {{issue.summary}}" , "queue" : "TSO" , "desc…" at bounding box center [282, 189] width 344 height 225
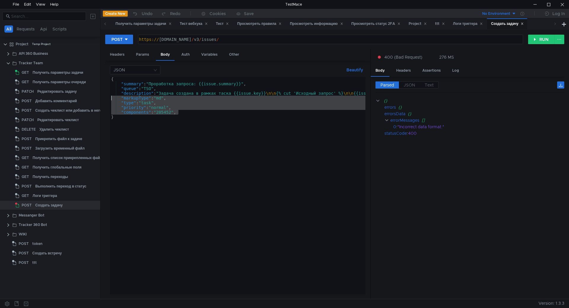
drag, startPoint x: 192, startPoint y: 113, endPoint x: 111, endPoint y: 98, distance: 83.2
click at [111, 98] on div "{ "summary" : "Проработка запроса: {{issue.summary}}" , "queue" : "TSO" , "desc…" at bounding box center [282, 189] width 344 height 225
click at [200, 103] on div "{ "summary" : "Проработка запроса: {{issue.summary}}" , "queue" : "TSO" , "desc…" at bounding box center [238, 186] width 256 height 218
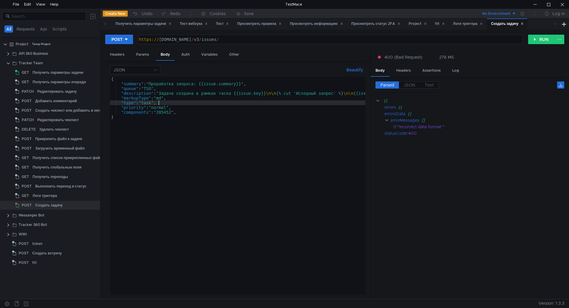
click at [193, 113] on div "{ "summary" : "Проработка запроса: {{issue.summary}}" , "queue" : "TSO" , "desc…" at bounding box center [282, 189] width 344 height 225
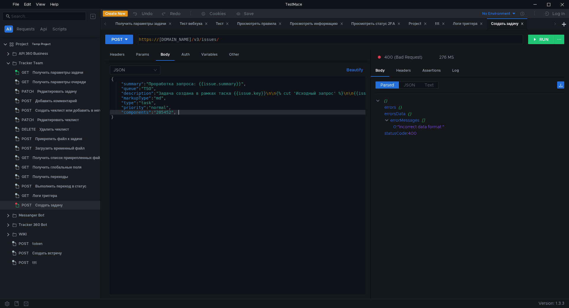
click at [193, 113] on div "{ "summary" : "Проработка запроса: {{issue.summary}}" , "queue" : "TSO" , "desc…" at bounding box center [282, 189] width 344 height 225
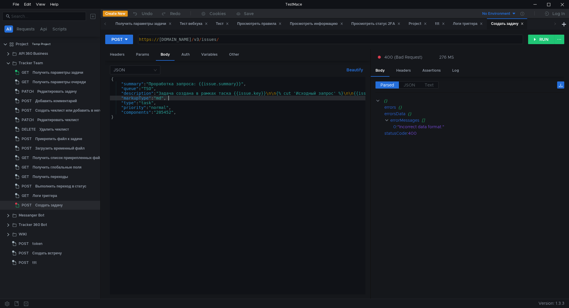
drag, startPoint x: 193, startPoint y: 113, endPoint x: 197, endPoint y: 97, distance: 16.5
click at [197, 97] on div "{ "summary" : "Проработка запроса: {{issue.summary}}" , "queue" : "TSO" , "desc…" at bounding box center [282, 189] width 344 height 225
click at [185, 109] on div "{ "summary" : "Проработка запроса: {{issue.summary}}" , "queue" : "TSO" , "desc…" at bounding box center [282, 189] width 344 height 225
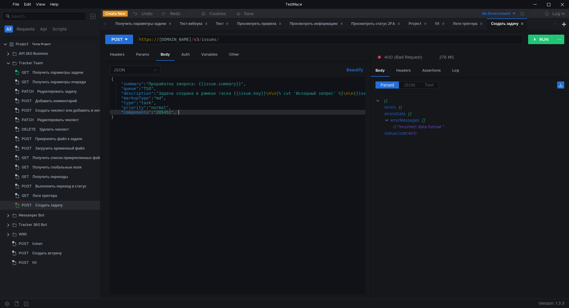
click at [184, 113] on div "{ "summary" : "Проработка запроса: {{issue.summary}}" , "queue" : "TSO" , "desc…" at bounding box center [282, 189] width 344 height 225
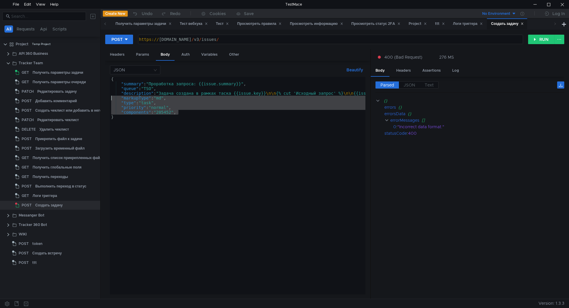
drag, startPoint x: 184, startPoint y: 111, endPoint x: 109, endPoint y: 98, distance: 76.7
click at [109, 98] on div "JSON Beautify "components": "205452", { "summary" : "Проработка запроса: {{issu…" at bounding box center [237, 180] width 265 height 239
type textarea ""markupType": "md", "type": "task","
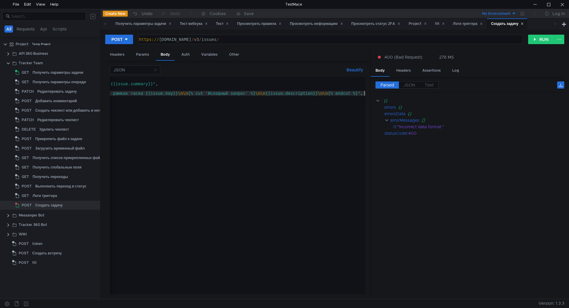
scroll to position [0, 88]
click at [547, 44] on button "RUN" at bounding box center [541, 39] width 26 height 9
click at [231, 123] on div "{ "summary" : "Проработка запроса: {{issue.summary}}" , "queue" : "TSO" , "desc…" at bounding box center [194, 189] width 344 height 225
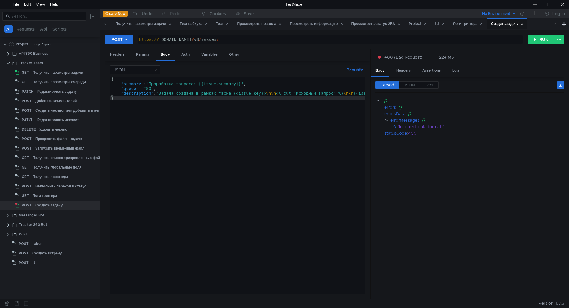
scroll to position [0, 0]
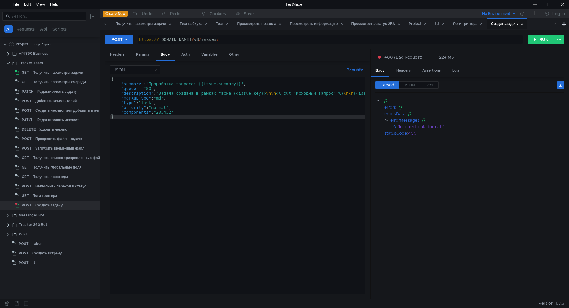
click at [237, 114] on div "{ "summary" : "Проработка запроса: {{issue.summary}}" , "queue" : "TSO" , "desc…" at bounding box center [282, 189] width 344 height 225
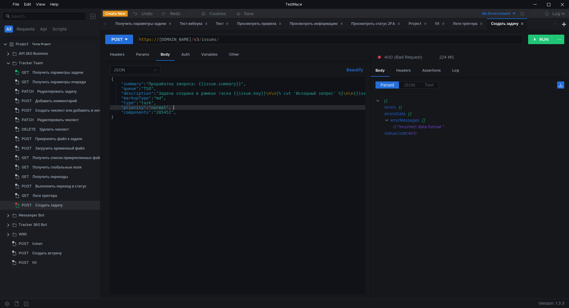
click at [210, 109] on div "{ "summary" : "Проработка запроса: {{issue.summary}}" , "queue" : "TSO" , "desc…" at bounding box center [282, 189] width 344 height 225
click at [195, 103] on div "{ "summary" : "Проработка запроса: {{issue.summary}}" , "queue" : "TSO" , "desc…" at bounding box center [282, 189] width 344 height 225
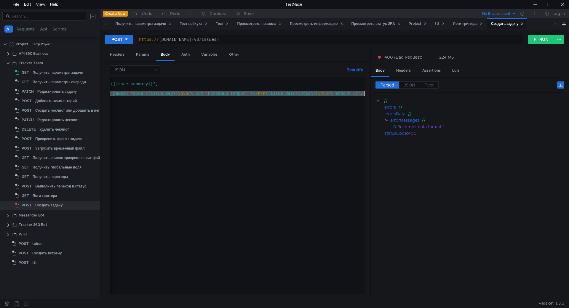
scroll to position [0, 88]
drag, startPoint x: 111, startPoint y: 93, endPoint x: 393, endPoint y: 91, distance: 281.7
click at [393, 91] on as-split "Headers Params Body Auth Variables Other JSON Beautify "type": "task", { "summa…" at bounding box center [334, 174] width 459 height 251
type textarea ""description": "Задача создана в рамках таска {{issue.key}}\n\n{% cut 'Исходный…"
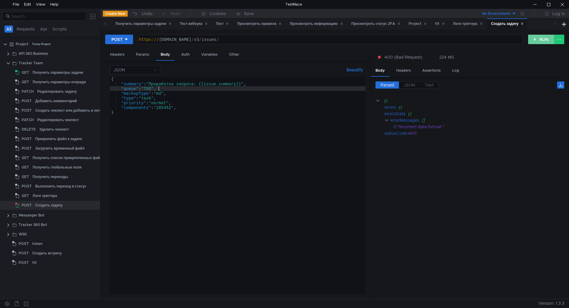
click at [548, 39] on button "RUN" at bounding box center [541, 39] width 26 height 9
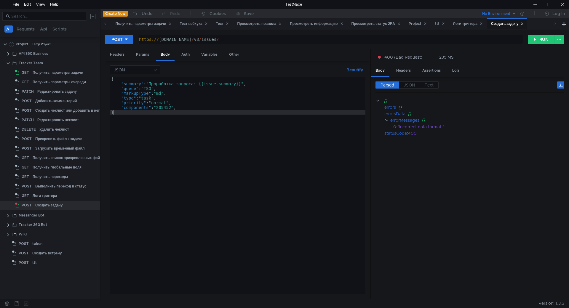
click at [261, 114] on div "{ "summary" : "Проработка запроса: {{issue.summary}}" , "queue" : "TSO" , "mark…" at bounding box center [238, 190] width 256 height 227
click at [238, 107] on div "{ "summary" : "Проработка запроса: {{issue.summary}}" , "queue" : "TSO" , "mark…" at bounding box center [238, 190] width 256 height 227
click at [206, 102] on div "{ "summary" : "Проработка запроса: {{issue.summary}}" , "queue" : "TSO" , "mark…" at bounding box center [238, 190] width 256 height 227
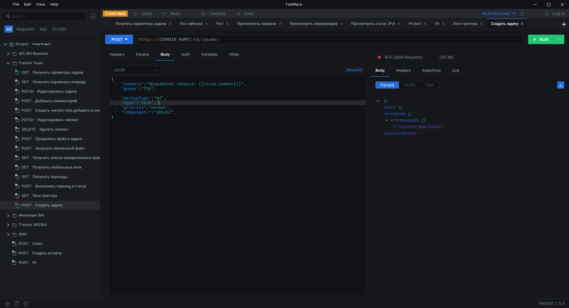
type textarea "}"
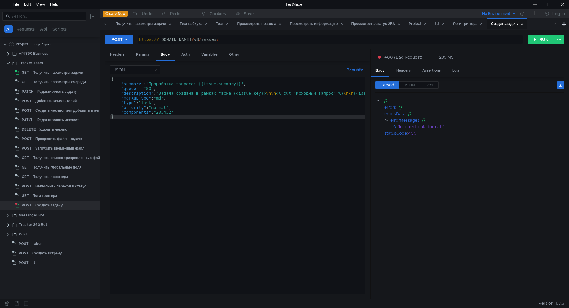
click at [194, 122] on div "{ "summary" : "Проработка запроса: {{issue.summary}}" , "queue" : "TSO" , "desc…" at bounding box center [282, 190] width 344 height 227
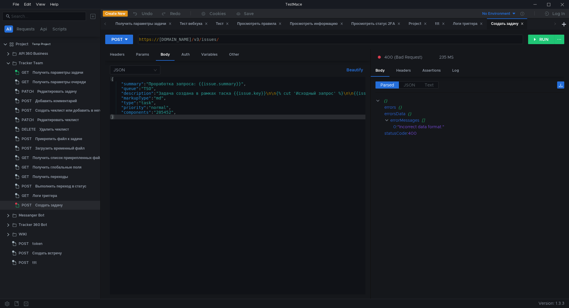
scroll to position [0, 88]
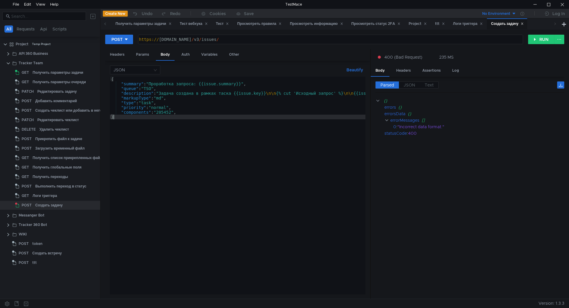
click at [186, 109] on div "{ "summary" : "Проработка запроса: {{issue.summary}}" , "queue" : "TSO" , "desc…" at bounding box center [282, 189] width 344 height 225
type textarea ""priority": "normal","
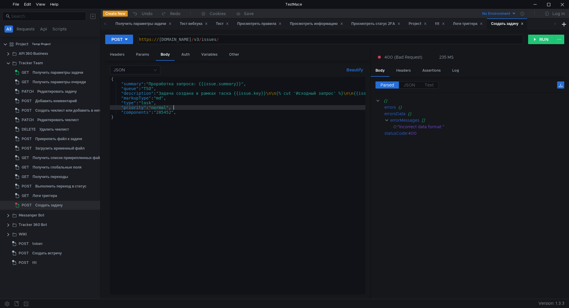
click at [184, 108] on div "{ "summary" : "Проработка запроса: {{issue.summary}}" , "queue" : "TSO" , "desc…" at bounding box center [282, 189] width 344 height 225
click at [61, 73] on div "Получить параметры задачи" at bounding box center [58, 72] width 51 height 9
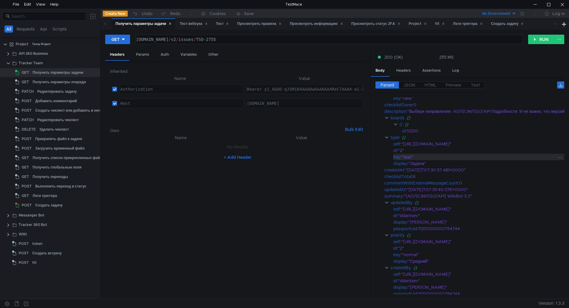
scroll to position [0, 0]
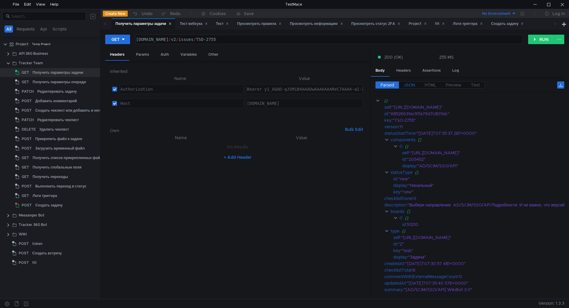
click at [408, 87] on span "JSON" at bounding box center [410, 84] width 12 height 5
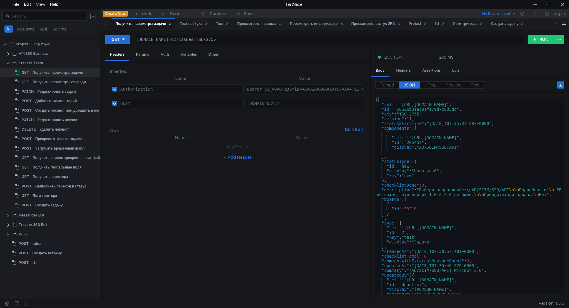
click at [420, 168] on div "{ "self" : "[URL][DOMAIN_NAME]" , "id" : "68526b31ec91fa79d7c805dc" , "key" : "…" at bounding box center [469, 201] width 187 height 207
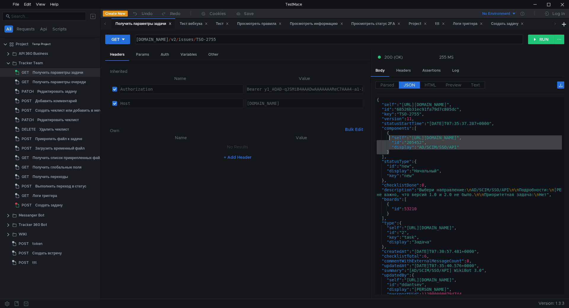
drag, startPoint x: 395, startPoint y: 152, endPoint x: 389, endPoint y: 135, distance: 17.9
click at [389, 135] on div "{ "self" : "[URL][DOMAIN_NAME]" , "id" : "68526b31ec91fa79d7c805dc" , "key" : "…" at bounding box center [469, 201] width 187 height 207
click at [413, 129] on div "{ "self" : "https://st-api.yandex-team.ru/v2/issues/TSO-2755" , "id" : "68526b3…" at bounding box center [469, 201] width 187 height 207
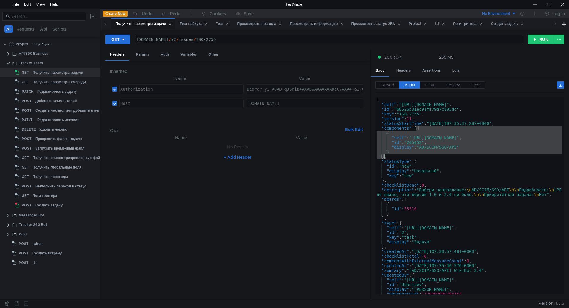
drag, startPoint x: 417, startPoint y: 129, endPoint x: 384, endPoint y: 157, distance: 43.3
click at [384, 157] on div "{ "self" : "https://st-api.yandex-team.ru/v2/issues/TSO-2755" , "id" : "68526b3…" at bounding box center [469, 201] width 187 height 207
type textarea "} ],"
click at [38, 203] on div "Создать задачу" at bounding box center [48, 205] width 27 height 9
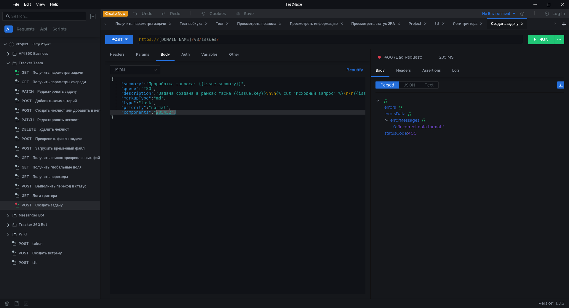
drag, startPoint x: 176, startPoint y: 113, endPoint x: 156, endPoint y: 111, distance: 20.0
click at [156, 111] on div "{ "summary" : "Проработка запроса: {{issue.summary}}" , "queue" : "TSO" , "desc…" at bounding box center [282, 189] width 344 height 225
paste textarea "]"
type textarea "],"
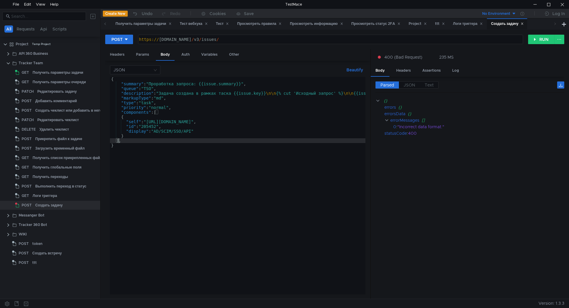
click at [140, 140] on div "{ "summary" : "Проработка запроса: {{issue.summary}}" , "queue" : "TSO" , "desc…" at bounding box center [282, 189] width 344 height 225
click at [46, 74] on div "Получить параметры задачи" at bounding box center [58, 72] width 51 height 9
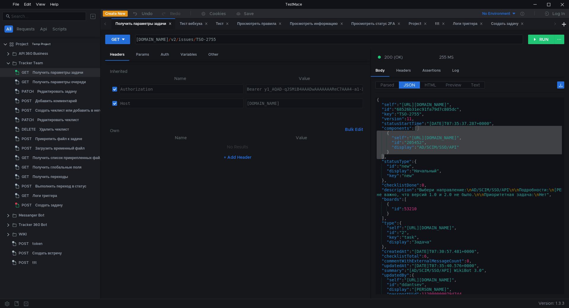
click at [419, 161] on div "{ "self" : "https://st-api.yandex-team.ru/v2/issues/TSO-2755" , "id" : "68526b3…" at bounding box center [469, 201] width 187 height 207
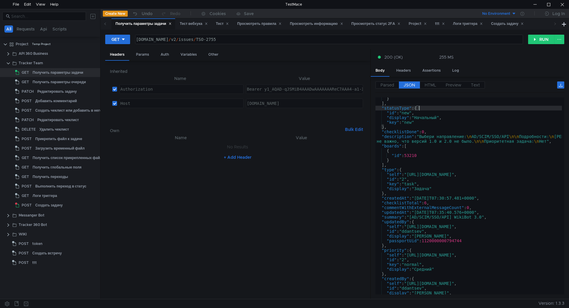
scroll to position [71, 0]
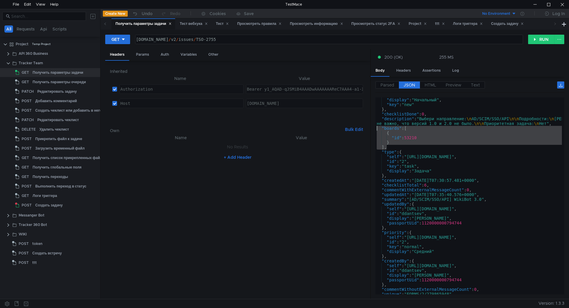
drag, startPoint x: 388, startPoint y: 148, endPoint x: 377, endPoint y: 129, distance: 21.8
click at [377, 129] on div ""display" : "Начальный" , "key" : "new" } , "checklistDone" : 0 , "description"…" at bounding box center [469, 201] width 187 height 207
type textarea ""boards": [ {"
click at [49, 204] on div "Создать задачу" at bounding box center [48, 205] width 27 height 9
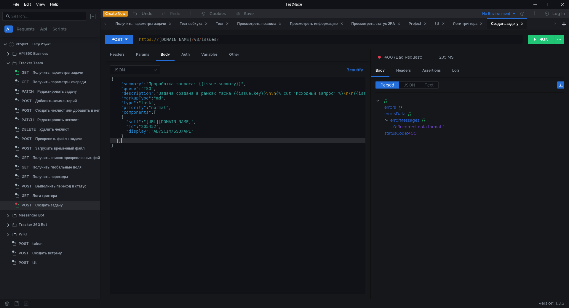
click at [134, 140] on div "{ "summary" : "Проработка запроса: {{issue.summary}}" , "queue" : "TSO" , "desc…" at bounding box center [282, 189] width 344 height 225
paste textarea "],"
type textarea "],"
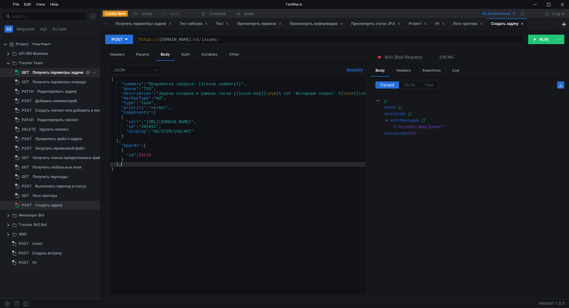
click at [53, 74] on div "Получить параметры задачи" at bounding box center [58, 72] width 51 height 9
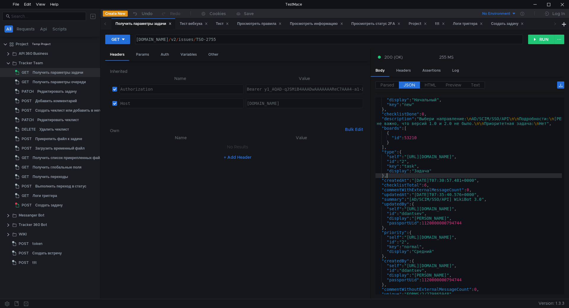
click at [395, 175] on div ""display" : "Начальный" , "key" : "new" } , "checklistDone" : 0 , "description"…" at bounding box center [469, 201] width 187 height 207
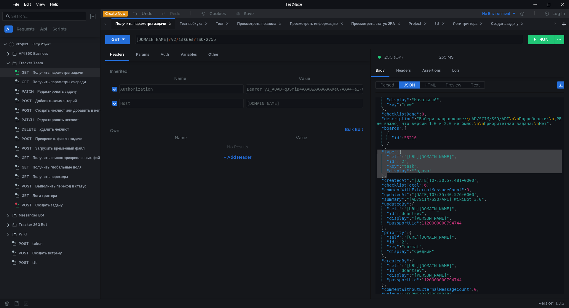
drag, startPoint x: 388, startPoint y: 176, endPoint x: 373, endPoint y: 150, distance: 29.8
click at [373, 150] on div "Parsed JSON HTML Preview Text {} self : "https://st-api.yandex-team.ru/v2/issue…" at bounding box center [468, 188] width 194 height 223
type textarea ""type": { "self": "https://st-api.yandex-team.ru/v2/issuetypes/2","
click at [60, 204] on div "Создать задачу" at bounding box center [48, 205] width 27 height 9
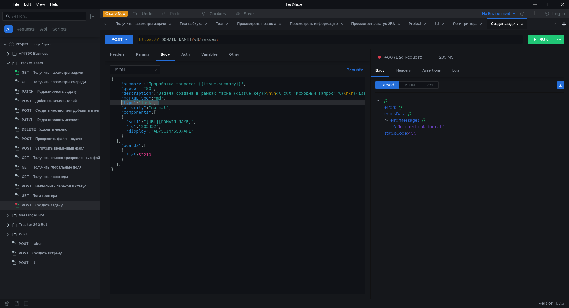
drag, startPoint x: 160, startPoint y: 104, endPoint x: 122, endPoint y: 104, distance: 37.7
click at [122, 104] on div "{ "summary" : "Проработка запроса: {{issue.summary}}" , "queue" : "TSO" , "desc…" at bounding box center [282, 189] width 344 height 225
click at [141, 105] on div "{ "summary" : "Проработка запроса: {{issue.summary}}" , "queue" : "TSO" , "desc…" at bounding box center [238, 186] width 256 height 218
drag, startPoint x: 141, startPoint y: 103, endPoint x: 158, endPoint y: 104, distance: 16.9
click at [158, 104] on div "{ "summary" : "Проработка запроса: {{issue.summary}}" , "queue" : "TSO" , "desc…" at bounding box center [282, 189] width 344 height 225
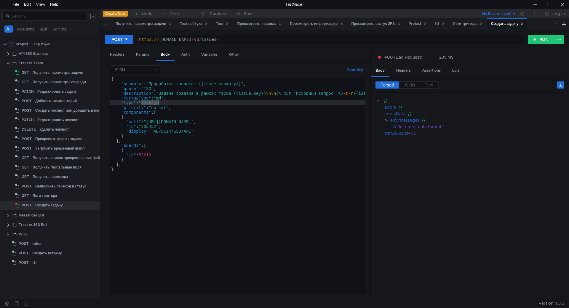
paste textarea "}"
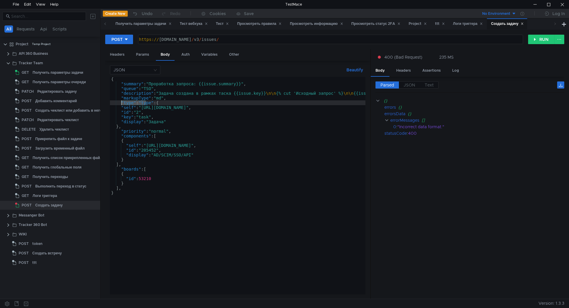
drag, startPoint x: 146, startPoint y: 103, endPoint x: 121, endPoint y: 101, distance: 25.0
click at [121, 101] on div "{ "summary" : "Проработка запроса: {{issue.summary}}" , "queue" : "TSO" , "desc…" at bounding box center [282, 189] width 344 height 225
click at [157, 107] on div "{ "summary" : "Проработка запроса: {{issue.summary}}" , "queue" : "TSO" , "desc…" at bounding box center [282, 189] width 344 height 225
click at [149, 101] on div "{ "summary" : "Проработка запроса: {{issue.summary}}" , "queue" : "TSO" , "desc…" at bounding box center [282, 189] width 344 height 225
type textarea ""type": {"
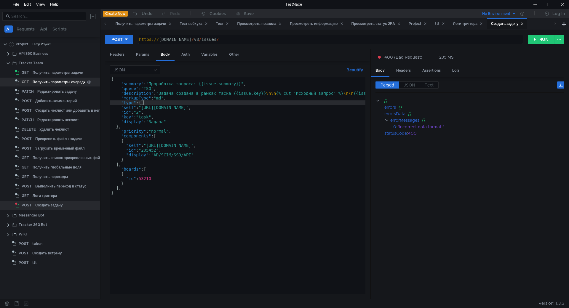
click at [51, 76] on div "Получить параметры задачи" at bounding box center [58, 72] width 51 height 9
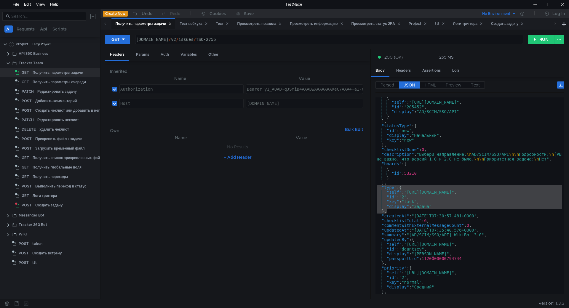
scroll to position [36, 0]
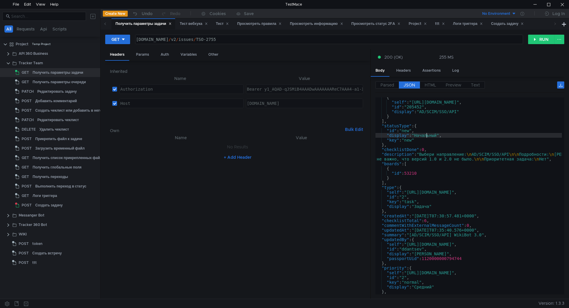
drag, startPoint x: 422, startPoint y: 168, endPoint x: 427, endPoint y: 134, distance: 33.9
click at [427, 134] on div "{ "self" : "https://st-api.yandex-team.ru/v2/components/205452" , "id" : "20545…" at bounding box center [469, 198] width 187 height 207
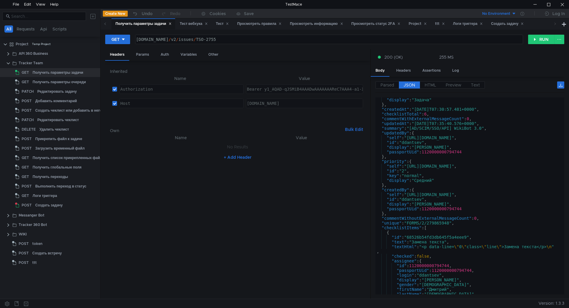
scroll to position [142, 0]
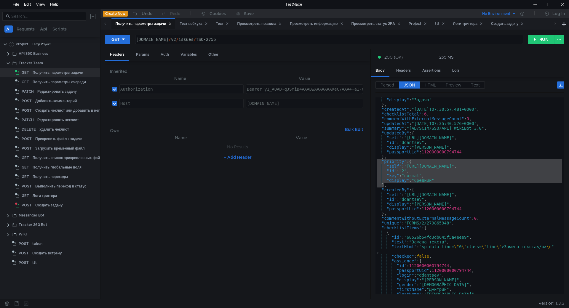
drag, startPoint x: 384, startPoint y: 186, endPoint x: 378, endPoint y: 162, distance: 24.7
click at [378, 162] on div ""display" : "Задача" } , "createdAt" : "2025-06-18T07:30:57.481+0000" , "checkl…" at bounding box center [469, 201] width 187 height 207
type textarea ""priority": { "self": "https://st-api.yandex-team.ru/v2/priorities/2","
click at [58, 200] on div "Логи триггера" at bounding box center [58, 196] width 51 height 9
click at [54, 203] on div "Создать задачу" at bounding box center [48, 205] width 27 height 9
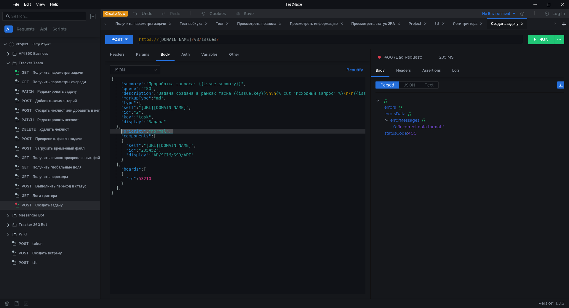
drag, startPoint x: 174, startPoint y: 131, endPoint x: 122, endPoint y: 132, distance: 52.8
click at [122, 132] on div "{ "summary" : "Проработка запроса: {{issue.summary}}" , "queue" : "TSO" , "desc…" at bounding box center [282, 189] width 344 height 225
paste textarea "}"
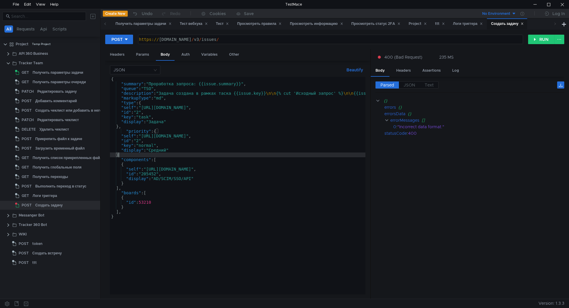
click at [165, 130] on div "{ "summary" : "Проработка запроса: {{issue.summary}}" , "queue" : "TSO" , "desc…" at bounding box center [282, 189] width 344 height 225
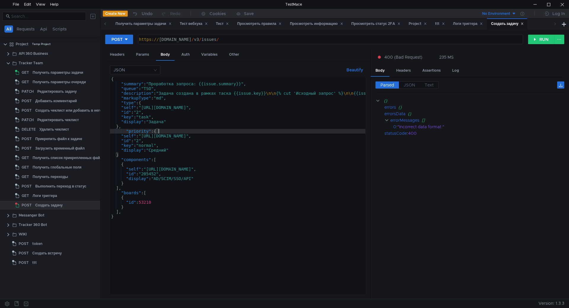
click at [130, 153] on div "{ "summary" : "Проработка запроса: {{issue.summary}}" , "queue" : "TSO" , "desc…" at bounding box center [282, 189] width 344 height 225
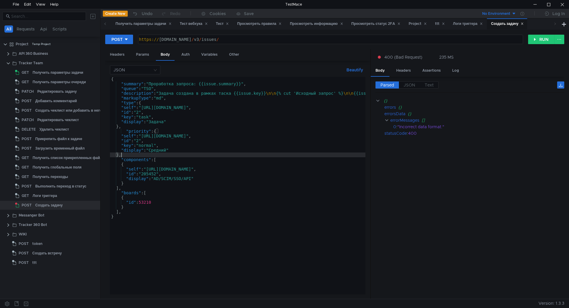
scroll to position [0, 0]
type textarea "},"
click at [51, 76] on div "Получить параметры задачи" at bounding box center [58, 72] width 51 height 9
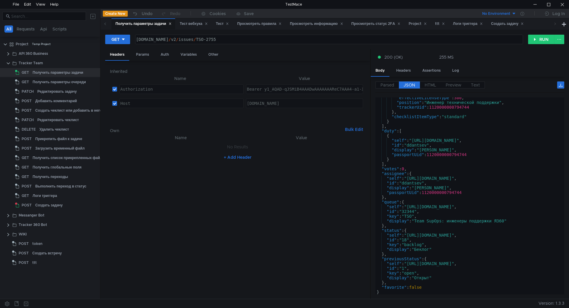
scroll to position [1416, 0]
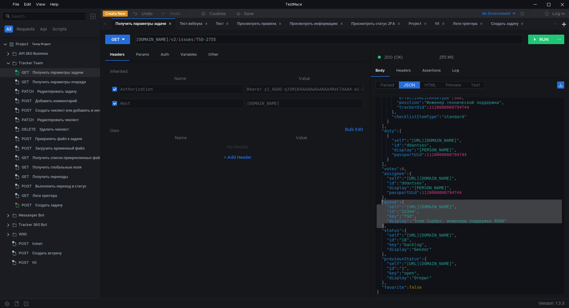
drag, startPoint x: 385, startPoint y: 226, endPoint x: 381, endPoint y: 204, distance: 22.6
click at [381, 204] on div ""effectiveLicenseType" : 300 , "position" : "Инженер технической поддержки" , "…" at bounding box center [469, 198] width 187 height 207
click at [389, 227] on div ""effectiveLicenseType" : 300 , "position" : "Инженер технической поддержки" , "…" at bounding box center [469, 198] width 187 height 207
drag, startPoint x: 394, startPoint y: 225, endPoint x: 376, endPoint y: 204, distance: 27.8
click at [376, 204] on div ""effectiveLicenseType" : 300 , "position" : "Инженер технической поддержки" , "…" at bounding box center [469, 198] width 187 height 207
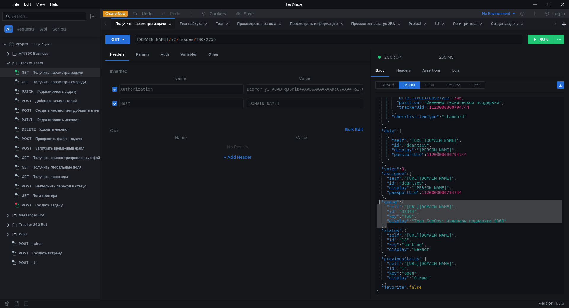
type textarea ""queue": { "self": "https://st-api.yandex-team.ru/v2/queues/TSO","
click at [54, 203] on div "Создать задачу" at bounding box center [48, 205] width 27 height 9
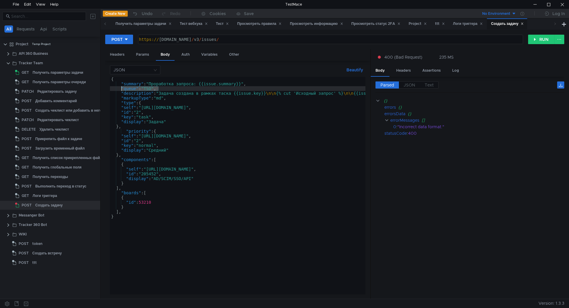
drag, startPoint x: 157, startPoint y: 89, endPoint x: 122, endPoint y: 89, distance: 35.3
click at [121, 89] on div "{ "summary" : "Проработка запроса: {{issue.summary}}" , "queue" : "TSO" , "desc…" at bounding box center [282, 189] width 344 height 225
paste textarea "}"
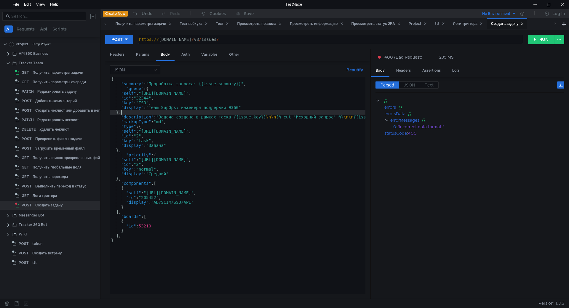
click at [531, 45] on div "POST https://st-api.yandex-team.ru/v3/issues/ https:// st-api.yandex-team.ru / …" at bounding box center [334, 41] width 459 height 15
click at [534, 40] on button "RUN" at bounding box center [541, 39] width 26 height 9
click at [171, 96] on div "{ "summary" : "Проработка запроса: {{issue.summary}}" , "queue" : { "self" : "h…" at bounding box center [282, 189] width 344 height 225
click at [154, 112] on div "{ "summary" : "Проработка запроса: {{issue.summary}}" , "queue" : { "self" : "h…" at bounding box center [282, 189] width 344 height 225
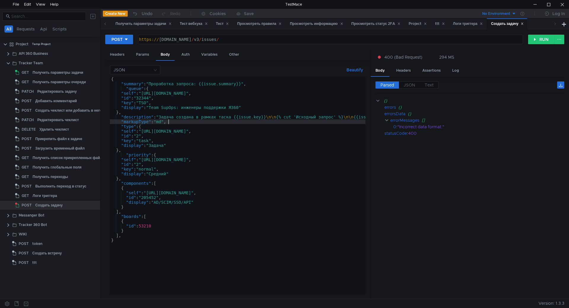
click at [174, 120] on div "{ "summary" : "Проработка запроса: {{issue.summary}}" , "queue" : { "self" : "h…" at bounding box center [282, 189] width 344 height 225
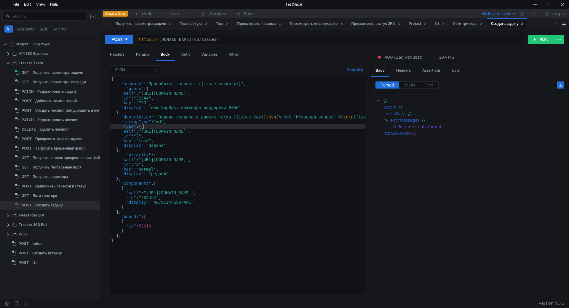
click at [163, 127] on div "{ "summary" : "Проработка запроса: {{issue.summary}}" , "queue" : { "self" : "h…" at bounding box center [282, 189] width 344 height 225
click at [161, 127] on div "{ "summary" : "Проработка запроса: {{issue.summary}}" , "queue" : { "self" : "h…" at bounding box center [282, 189] width 344 height 225
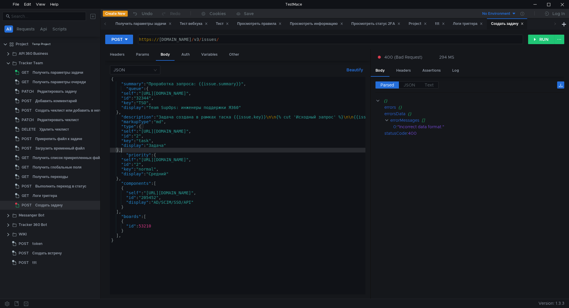
click at [170, 150] on div "{ "summary" : "Проработка запроса: {{issue.summary}}" , "queue" : { "self" : "h…" at bounding box center [282, 189] width 344 height 225
click at [167, 156] on div "{ "summary" : "Проработка запроса: {{issue.summary}}" , "queue" : { "self" : "h…" at bounding box center [282, 189] width 344 height 225
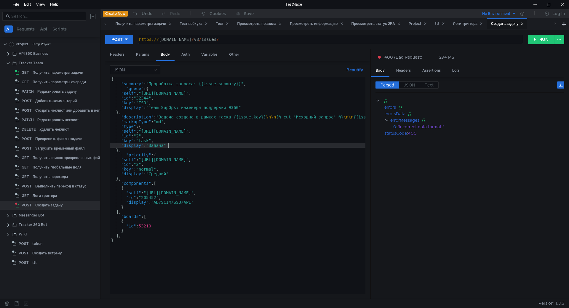
click at [176, 146] on div "{ "summary" : "Проработка запроса: {{issue.summary}}" , "queue" : { "self" : "h…" at bounding box center [282, 189] width 344 height 225
click at [176, 175] on div "{ "summary" : "Проработка запроса: {{issue.summary}}" , "queue" : { "self" : "h…" at bounding box center [282, 189] width 344 height 225
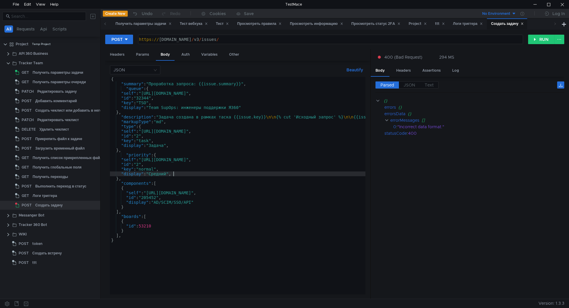
click at [205, 203] on div "{ "summary" : "Проработка запроса: {{issue.summary}}" , "queue" : { "self" : "h…" at bounding box center [282, 189] width 344 height 225
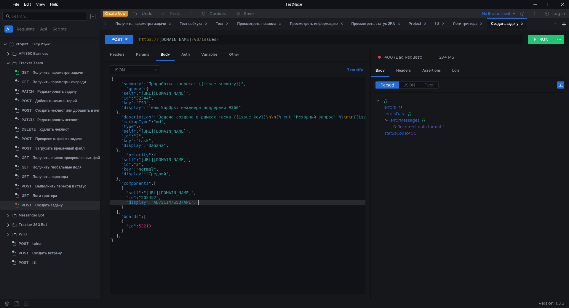
scroll to position [0, 6]
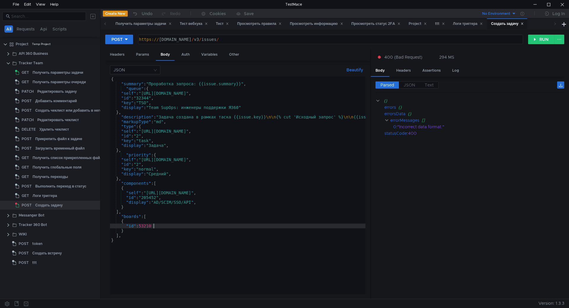
click at [158, 226] on div "{ "summary" : "Проработка запроса: {{issue.summary}}" , "queue" : { "self" : "h…" at bounding box center [282, 189] width 344 height 225
click at [193, 185] on div "{ "summary" : "Проработка запроса: {{issue.summary}}" , "queue" : { "self" : "h…" at bounding box center [282, 189] width 344 height 225
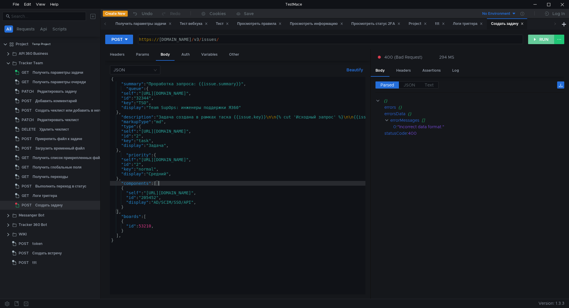
click at [540, 38] on button "RUN" at bounding box center [541, 39] width 26 height 9
click at [233, 101] on div "{ "summary" : "Проработка запроса: {{issue.summary}}" , "queue" : { "self" : "h…" at bounding box center [282, 189] width 344 height 225
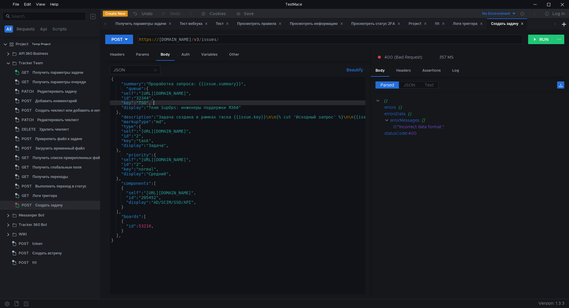
click at [169, 104] on div "{ "summary" : "Проработка запроса: {{issue.summary}}" , "queue" : { "self" : "h…" at bounding box center [282, 189] width 344 height 225
click at [245, 106] on div "{ "summary" : "Проработка запроса: {{issue.summary}}" , "queue" : { "self" : "h…" at bounding box center [282, 189] width 344 height 225
click at [539, 41] on button "RUN" at bounding box center [541, 39] width 26 height 9
click at [257, 85] on div "{ "summary" : "Проработка запроса: {{issue.summary}}" , "queue" : { "self" : "h…" at bounding box center [282, 189] width 344 height 225
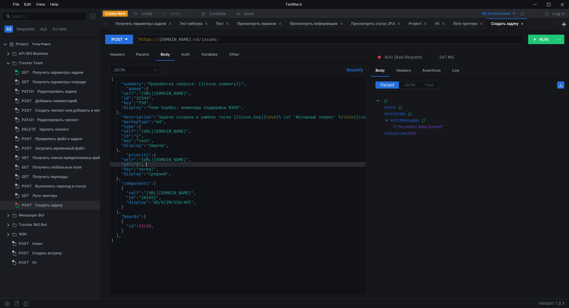
click at [181, 165] on div "{ "summary" : "Проработка запроса: {{issue.summary}}" , "queue" : { "self" : "h…" at bounding box center [282, 189] width 344 height 225
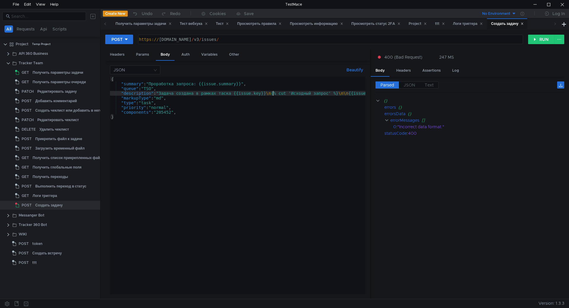
click at [274, 91] on div "{ "summary" : "Проработка запроса: {{issue.summary}}" , "queue" : "TSO" , "desc…" at bounding box center [279, 189] width 339 height 225
click at [545, 42] on button "RUN" at bounding box center [541, 39] width 26 height 9
click at [279, 119] on div "{ "summary" : "Проработка запроса: {{issue.summary}}" , "queue" : "TSO" , "desc…" at bounding box center [282, 189] width 344 height 225
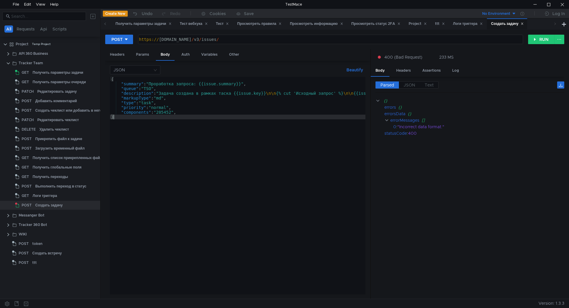
click at [255, 110] on div "{ "summary" : "Проработка запроса: {{issue.summary}}" , "queue" : "TSO" , "desc…" at bounding box center [282, 189] width 344 height 225
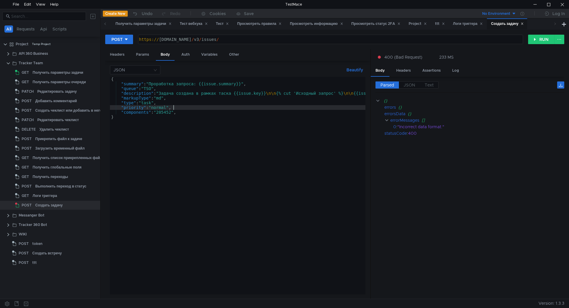
click at [232, 123] on div "{ "summary" : "Проработка запроса: {{issue.summary}}" , "queue" : "TSO" , "desc…" at bounding box center [282, 189] width 344 height 225
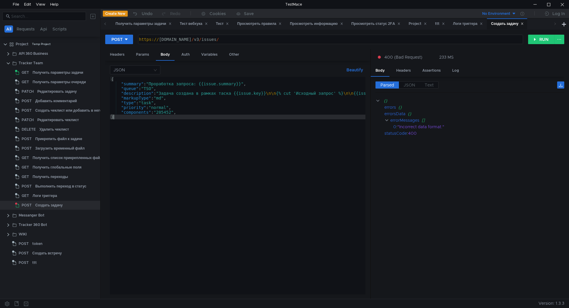
click at [210, 137] on div "{ "summary" : "Проработка запроса: {{issue.summary}}" , "queue" : "TSO" , "desc…" at bounding box center [282, 189] width 344 height 225
click at [195, 124] on div "{ "summary" : "Проработка запроса: {{issue.summary}}" , "queue" : "TSO" , "desc…" at bounding box center [282, 189] width 344 height 225
click at [176, 111] on div "{ "summary" : "Проработка запроса: {{issue.summary}}" , "queue" : "TSO" , "desc…" at bounding box center [282, 189] width 344 height 225
click at [157, 111] on div "{ "summary" : "Проработка запроса: {{issue.summary}}" , "queue" : "TSO" , "desc…" at bounding box center [282, 189] width 344 height 225
click at [542, 39] on button "RUN" at bounding box center [541, 39] width 26 height 9
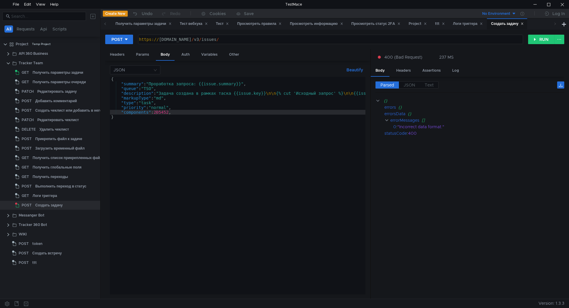
click at [191, 104] on div "{ "summary" : "Проработка запроса: {{issue.summary}}" , "queue" : "TSO" , "desc…" at bounding box center [282, 189] width 344 height 225
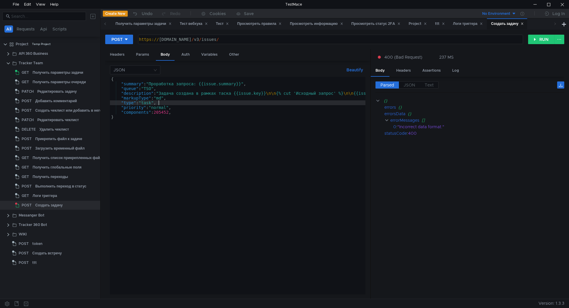
click at [181, 104] on div "{ "summary" : "Проработка запроса: {{issue.summary}}" , "queue" : "TSO" , "desc…" at bounding box center [282, 189] width 344 height 225
click at [178, 106] on div "{ "summary" : "Проработка запроса: {{issue.summary}}" , "queue" : "TSO" , "desc…" at bounding box center [282, 189] width 344 height 225
click at [176, 107] on div "{ "summary" : "Проработка запроса: {{issue.summary}}" , "queue" : "TSO" , "desc…" at bounding box center [282, 189] width 344 height 225
click at [174, 111] on div "{ "summary" : "Проработка запроса: {{issue.summary}}" , "queue" : "TSO" , "desc…" at bounding box center [282, 189] width 344 height 225
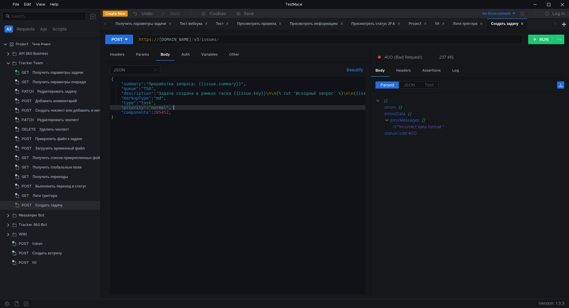
type textarea ""components": 205452,"
click at [52, 74] on div "Получить параметры задачи" at bounding box center [58, 72] width 51 height 9
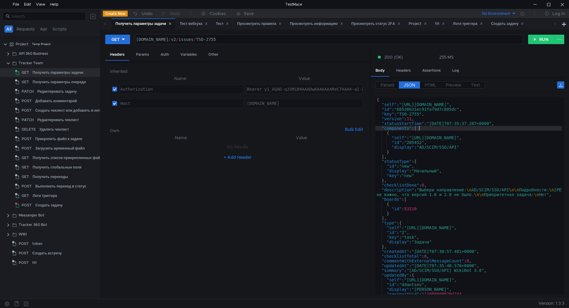
type textarea ""components": ["
click at [433, 128] on div "{ "self" : "https://st-api.yandex-team.ru/v2/issues/TSO-2755" , "id" : "68526b3…" at bounding box center [469, 201] width 187 height 207
click at [34, 204] on app-tree-icon "POST" at bounding box center [25, 205] width 20 height 9
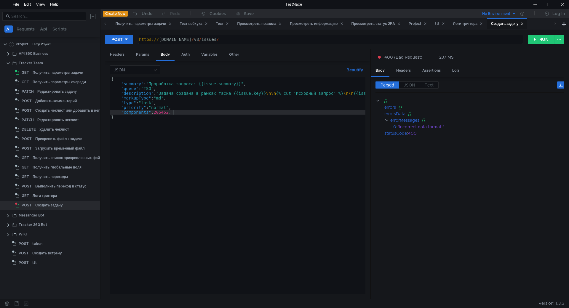
click at [156, 111] on div "{ "summary" : "Проработка запроса: {{issue.summary}}" , "queue" : "TSO" , "desc…" at bounding box center [282, 189] width 344 height 225
click at [174, 112] on div "{ "summary" : "Проработка запроса: {{issue.summary}}" , "queue" : "TSO" , "desc…" at bounding box center [282, 189] width 344 height 225
click at [174, 111] on div "{ "summary" : "Проработка запроса: {{issue.summary}}" , "queue" : "TSO" , "desc…" at bounding box center [238, 186] width 256 height 218
click at [176, 103] on div "{ "summary" : "Проработка запроса: {{issue.summary}}" , "queue" : "TSO" , "desc…" at bounding box center [282, 189] width 344 height 225
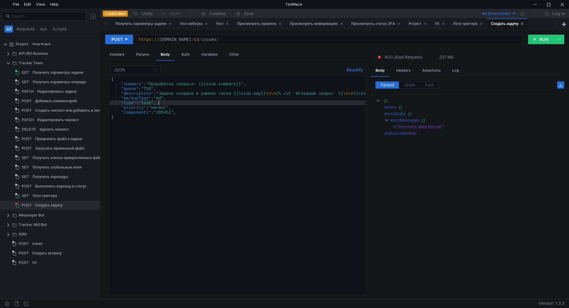
scroll to position [0, 3]
click at [157, 112] on div "{ "summary" : "Проработка запроса: {{issue.summary}}" , "queue" : "TSO" , "desc…" at bounding box center [282, 189] width 344 height 225
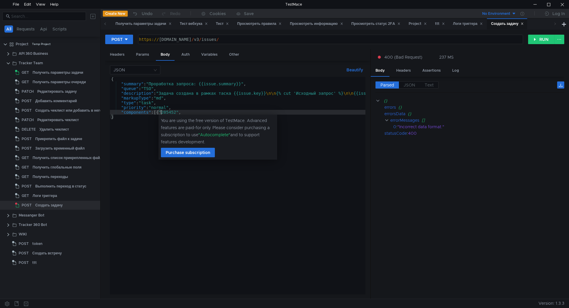
scroll to position [0, 4]
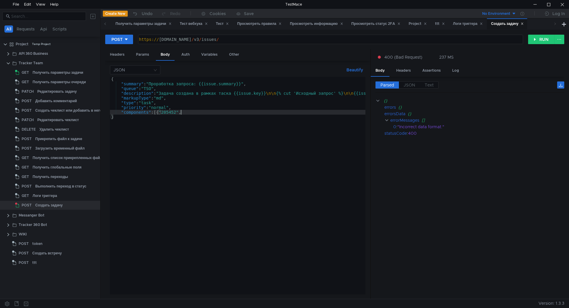
click at [181, 111] on div "{ "summary" : "Проработка запроса: {{issue.summary}}" , "queue" : "TSO" , "desc…" at bounding box center [282, 189] width 344 height 225
click at [533, 38] on button "RUN" at bounding box center [541, 39] width 26 height 9
click at [184, 111] on div "{ "summary" : "Проработка запроса: {{issue.summary}}" , "queue" : "TSO" , "desc…" at bounding box center [282, 189] width 344 height 225
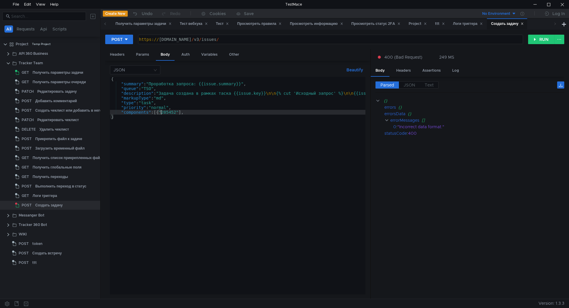
click at [160, 111] on div "{ "summary" : "Проработка запроса: {{issue.summary}}" , "queue" : "TSO" , "desc…" at bounding box center [282, 189] width 344 height 225
click at [532, 40] on button "RUN" at bounding box center [541, 39] width 26 height 9
click at [211, 115] on div "{ "summary" : "Проработка запроса: {{issue.summary}}" , "queue" : "TSO" , "desc…" at bounding box center [282, 189] width 344 height 225
click at [215, 111] on div "{ "summary" : "Проработка запроса: {{issue.summary}}" , "queue" : "TSO" , "desc…" at bounding box center [282, 189] width 344 height 225
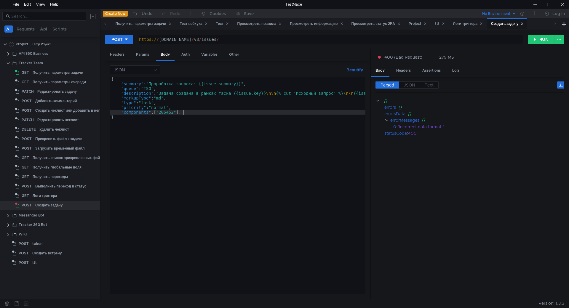
click at [116, 93] on div "{ "summary" : "Проработка запроса: {{issue.summary}}" , "queue" : "TSO" , "desc…" at bounding box center [282, 189] width 344 height 225
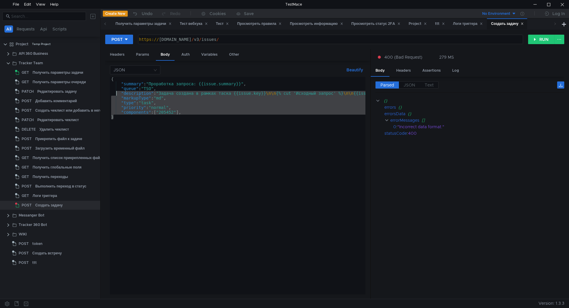
click at [142, 117] on div "{ "summary" : "Проработка запроса: {{issue.summary}}" , "queue" : "TSO" , "desc…" at bounding box center [238, 186] width 256 height 218
type textarea "}"
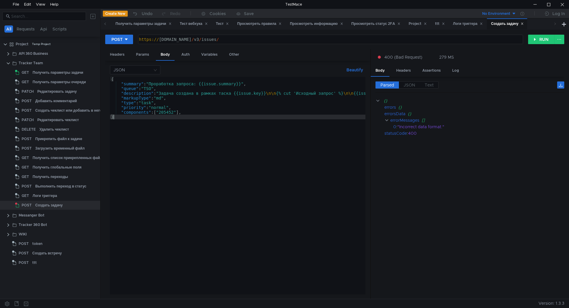
scroll to position [0, 0]
click at [204, 114] on div "{ "summary" : "Проработка запроса: {{issue.summary}}" , "queue" : "TSO" , "desc…" at bounding box center [282, 189] width 344 height 225
click at [188, 111] on div "{ "summary" : "Проработка запроса: {{issue.summary}}" , "queue" : "TSO" , "desc…" at bounding box center [282, 189] width 344 height 225
click at [540, 41] on button "RUN" at bounding box center [541, 39] width 26 height 9
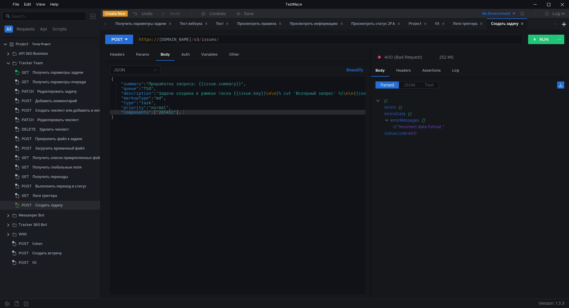
click at [179, 111] on div "{ "summary" : "Проработка запроса: {{issue.summary}}" , "queue" : "TSO" , "desc…" at bounding box center [282, 189] width 344 height 225
click at [181, 111] on div "{ "summary" : "Проработка запроса: {{issue.summary}}" , "queue" : "TSO" , "desc…" at bounding box center [282, 189] width 344 height 225
click at [158, 112] on div "{ "summary" : "Проработка запроса: {{issue.summary}}" , "queue" : "TSO" , "desc…" at bounding box center [282, 189] width 344 height 225
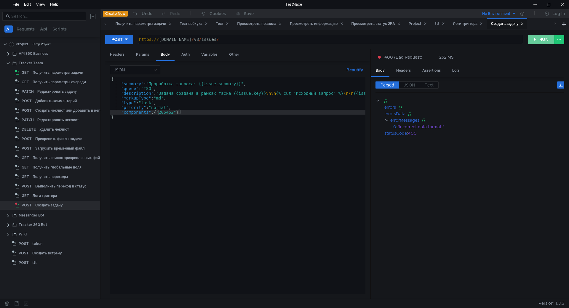
click at [529, 38] on button "RUN" at bounding box center [541, 39] width 26 height 9
click at [178, 111] on div "{ "summary" : "Проработка запроса: {{issue.summary}}" , "queue" : "TSO" , "desc…" at bounding box center [282, 189] width 344 height 225
click at [180, 111] on div "{ "summary" : "Проработка запроса: {{issue.summary}}" , "queue" : "TSO" , "desc…" at bounding box center [282, 189] width 344 height 225
click at [160, 112] on div "{ "summary" : "Проработка запроса: {{issue.summary}}" , "queue" : "TSO" , "desc…" at bounding box center [282, 189] width 344 height 225
click at [211, 112] on div "{ "summary" : "Проработка запроса: {{issue.summary}}" , "queue" : "TSO" , "desc…" at bounding box center [282, 189] width 344 height 225
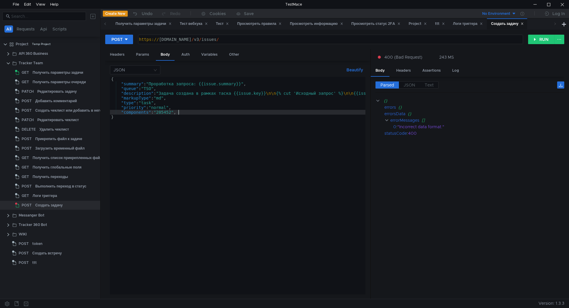
click at [148, 62] on div "JSON Beautify "components": "205452", { "summary" : "Проработка запроса: {{issu…" at bounding box center [237, 180] width 265 height 239
click at [145, 69] on input at bounding box center [133, 70] width 39 height 8
click at [220, 116] on div at bounding box center [284, 154] width 569 height 308
click at [210, 145] on div "{ "summary" : "Проработка запроса: {{issue.summary}}" , "queue" : "TSO" , "desc…" at bounding box center [282, 189] width 344 height 225
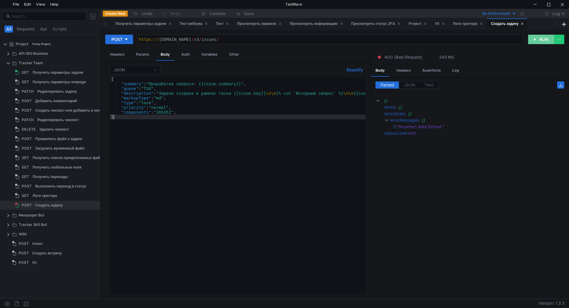
click at [542, 39] on button "RUN" at bounding box center [541, 39] width 26 height 9
click at [209, 128] on div "{ "summary" : "Проработка запроса: {{issue.summary}}" , "queue" : "TSO" , "desc…" at bounding box center [282, 189] width 344 height 225
click at [193, 117] on div "{ "summary" : "Проработка запроса: {{issue.summary}}" , "queue" : "TSO" , "desc…" at bounding box center [282, 189] width 344 height 225
click at [193, 112] on div "{ "summary" : "Проработка запроса: {{issue.summary}}" , "queue" : "TSO" , "desc…" at bounding box center [282, 189] width 344 height 225
click at [193, 118] on div "{ "summary" : "Проработка запроса: {{issue.summary}}" , "queue" : "TSO" , "desc…" at bounding box center [282, 189] width 344 height 225
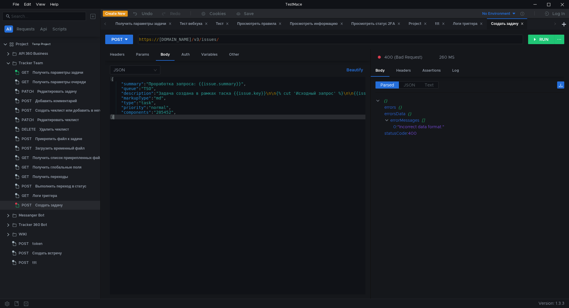
click at [188, 115] on div "{ "summary" : "Проработка запроса: {{issue.summary}}" , "queue" : "TSO" , "desc…" at bounding box center [282, 189] width 344 height 225
click at [187, 117] on div "{ "summary" : "Проработка запроса: {{issue.summary}}" , "queue" : "TSO" , "desc…" at bounding box center [282, 189] width 344 height 225
click at [158, 111] on div "{ "summary" : "Проработка запроса: {{issue.summary}}" , "queue" : "TSO" , "desc…" at bounding box center [282, 189] width 344 height 225
click at [173, 111] on div "{ "summary" : "Проработка запроса: {{issue.summary}}" , "queue" : "TSO" , "desc…" at bounding box center [282, 189] width 344 height 225
click at [533, 40] on button "RUN" at bounding box center [541, 39] width 26 height 9
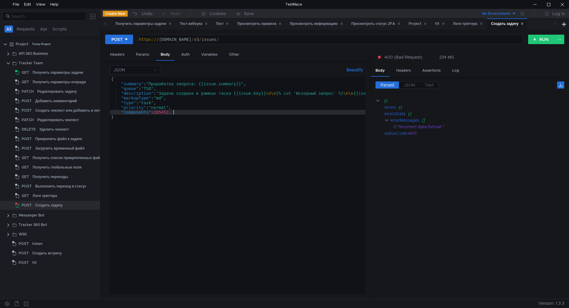
click at [196, 112] on div "{ "summary" : "Проработка запроса: {{issue.summary}}" , "queue" : "TSO" , "desc…" at bounding box center [282, 189] width 344 height 225
click at [534, 43] on button "RUN" at bounding box center [541, 39] width 26 height 9
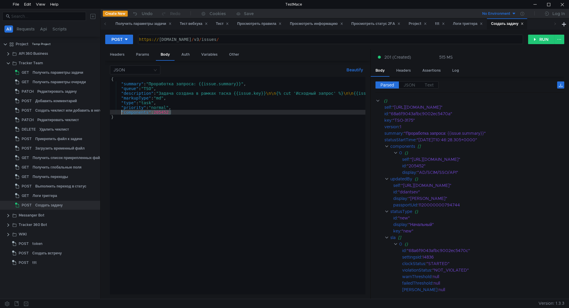
drag, startPoint x: 176, startPoint y: 111, endPoint x: 121, endPoint y: 113, distance: 55.2
click at [121, 113] on div "{ "summary" : "Проработка запроса: {{issue.summary}}" , "queue" : "TSO" , "desc…" at bounding box center [282, 189] width 344 height 225
click at [197, 120] on div "{ "summary" : "Проработка запроса: {{issue.summary}}" , "queue" : "TSO" , "desc…" at bounding box center [282, 189] width 344 height 225
type textarea "}"
click at [566, 3] on div at bounding box center [563, 4] width 14 height 9
